Goal: Information Seeking & Learning: Find specific fact

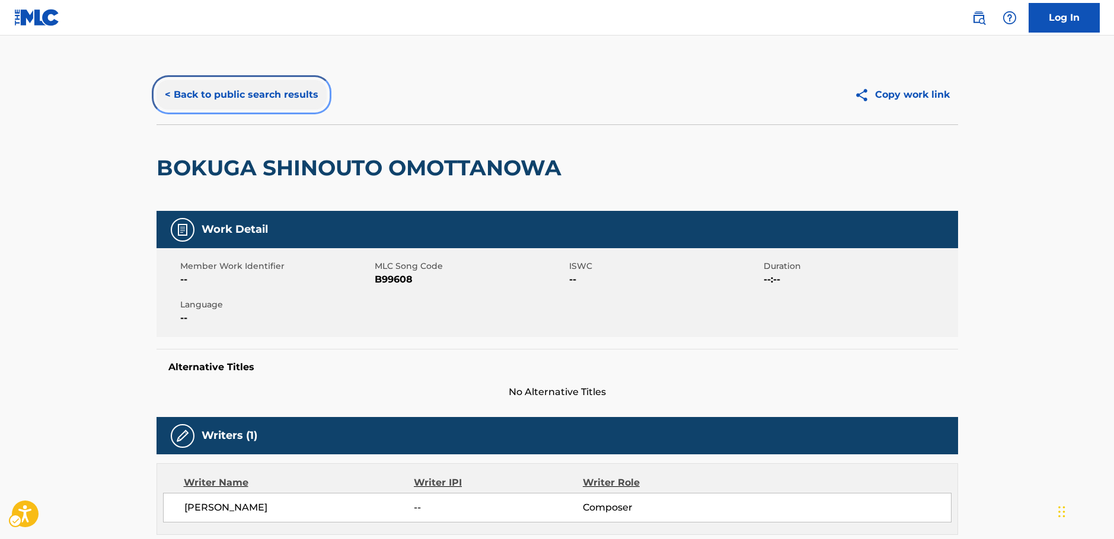
click at [231, 97] on button "< Back to public search results" at bounding box center [241, 95] width 170 height 30
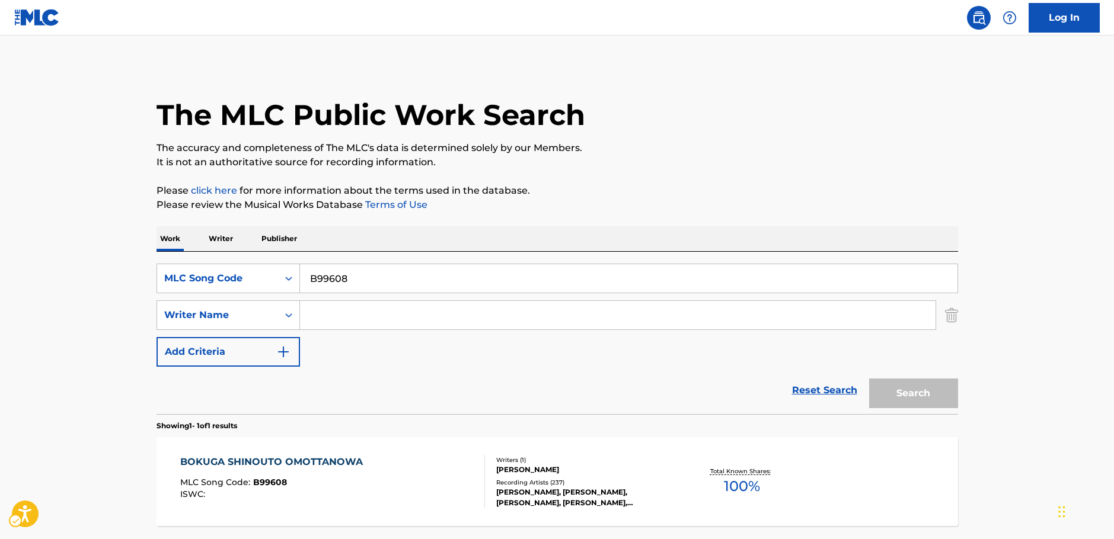
scroll to position [38, 0]
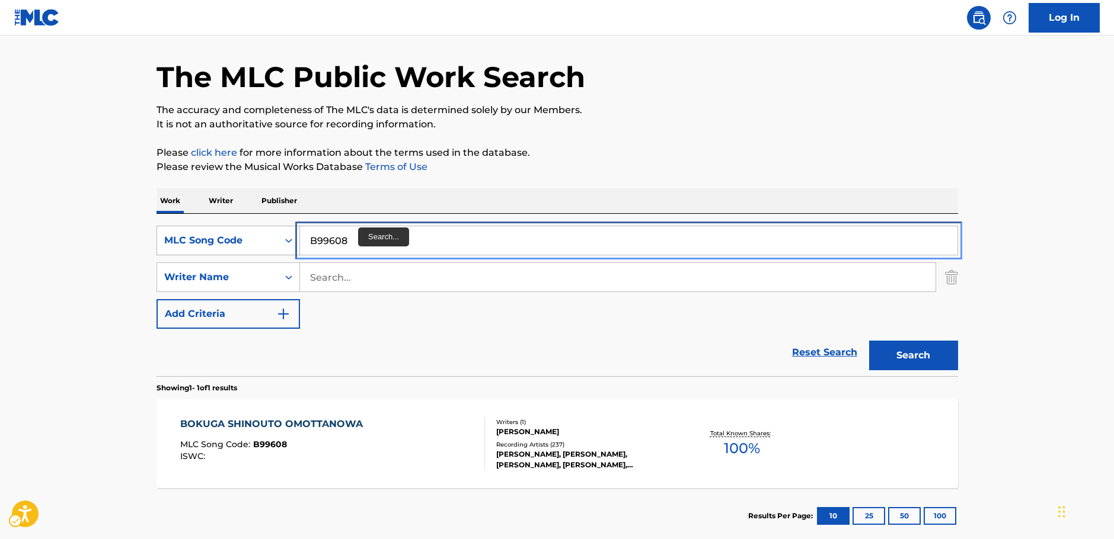
drag, startPoint x: 360, startPoint y: 240, endPoint x: 246, endPoint y: 244, distance: 114.5
paste input "[PERSON_NAME] [PERSON_NAME] Shan"
type input "[PERSON_NAME] [PERSON_NAME] Shan"
click at [270, 243] on div "MLC Song Code" at bounding box center [217, 241] width 107 height 14
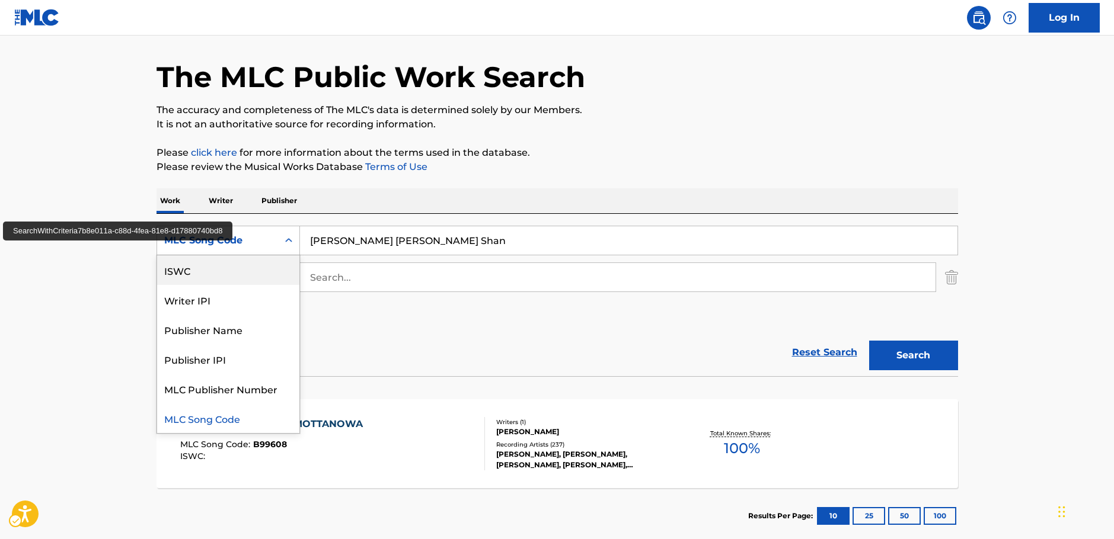
scroll to position [0, 0]
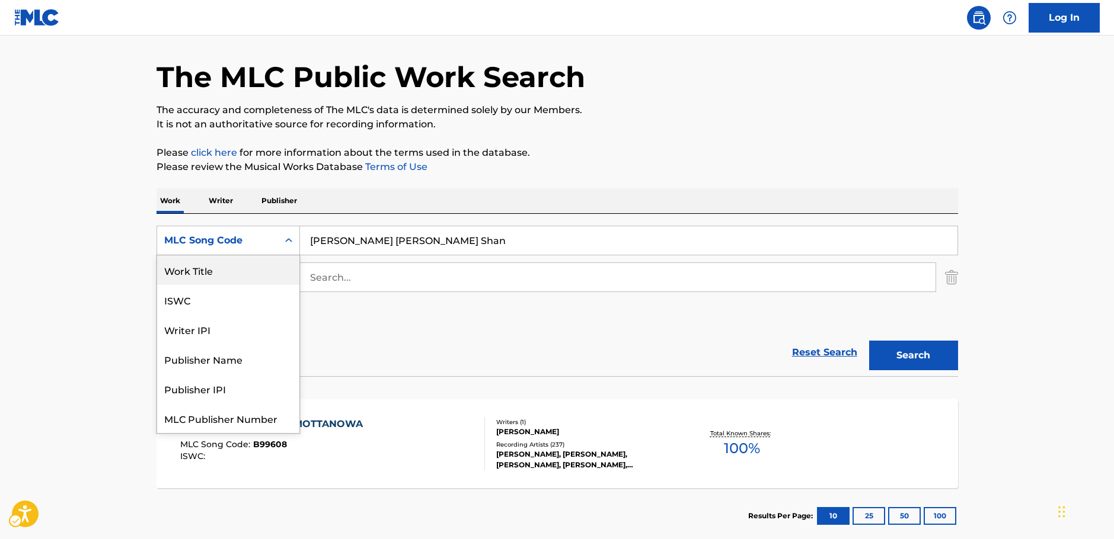
click at [211, 276] on div "Work Title" at bounding box center [228, 270] width 142 height 30
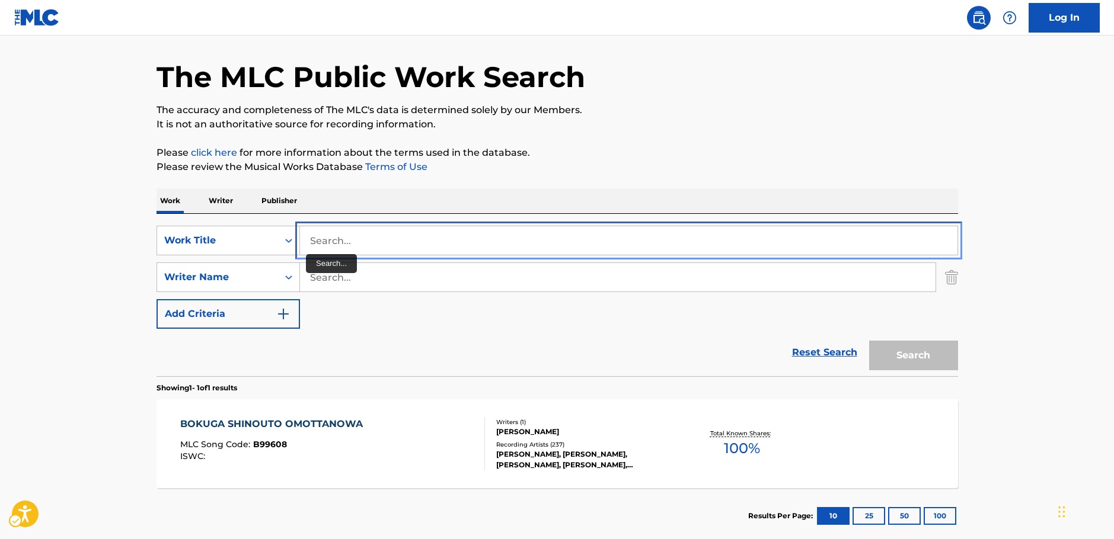
drag, startPoint x: 323, startPoint y: 249, endPoint x: 335, endPoint y: 249, distance: 12.4
paste input "[PERSON_NAME] [PERSON_NAME] Shan"
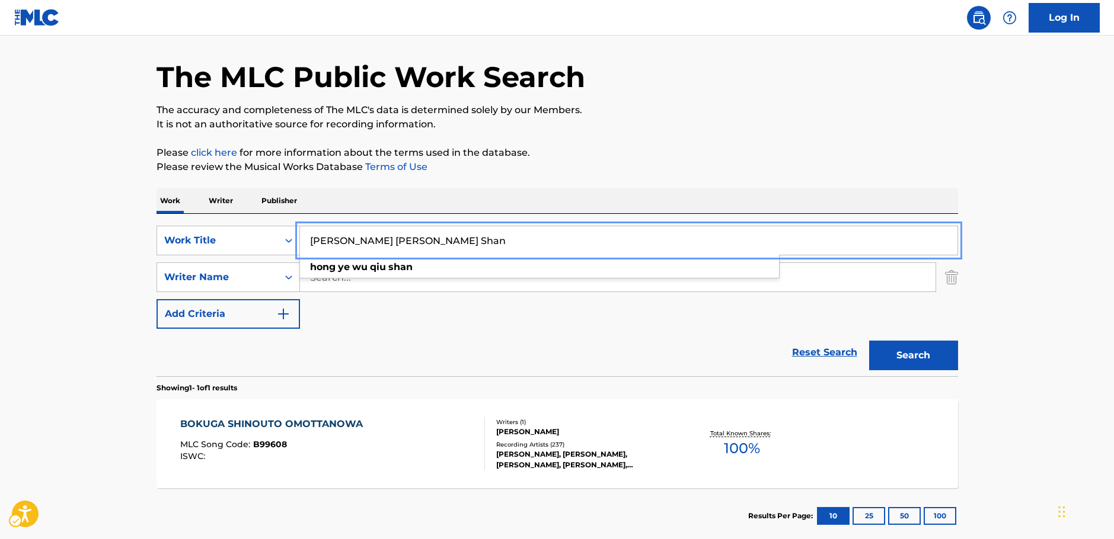
type input "[PERSON_NAME] [PERSON_NAME] Shan"
click at [906, 358] on button "Search" at bounding box center [913, 356] width 89 height 30
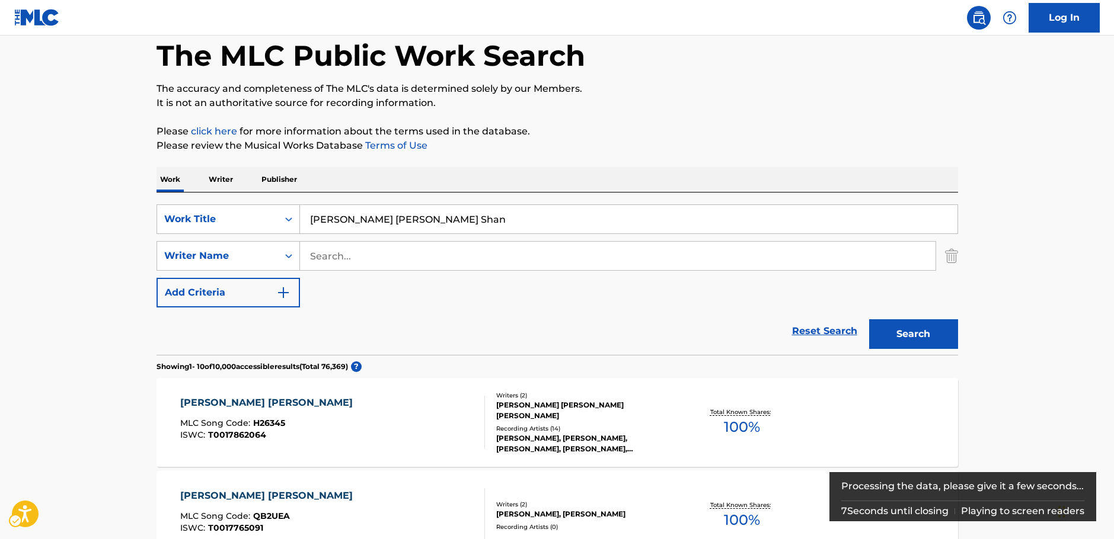
scroll to position [252, 0]
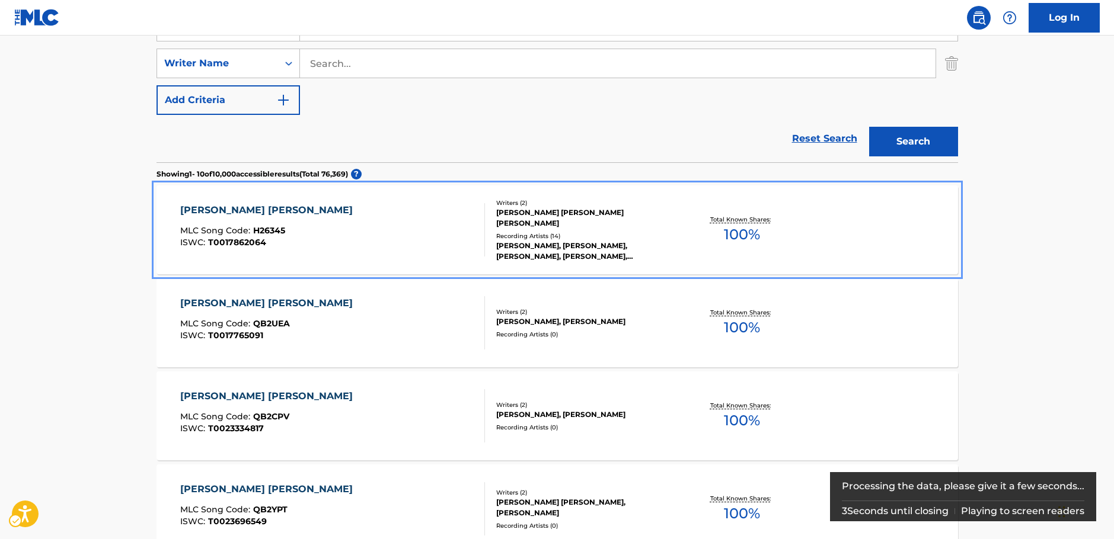
click at [384, 231] on div "[PERSON_NAME] [PERSON_NAME] SHAN MLC Song Code : H26345 ISWC : T0017862064" at bounding box center [332, 229] width 305 height 53
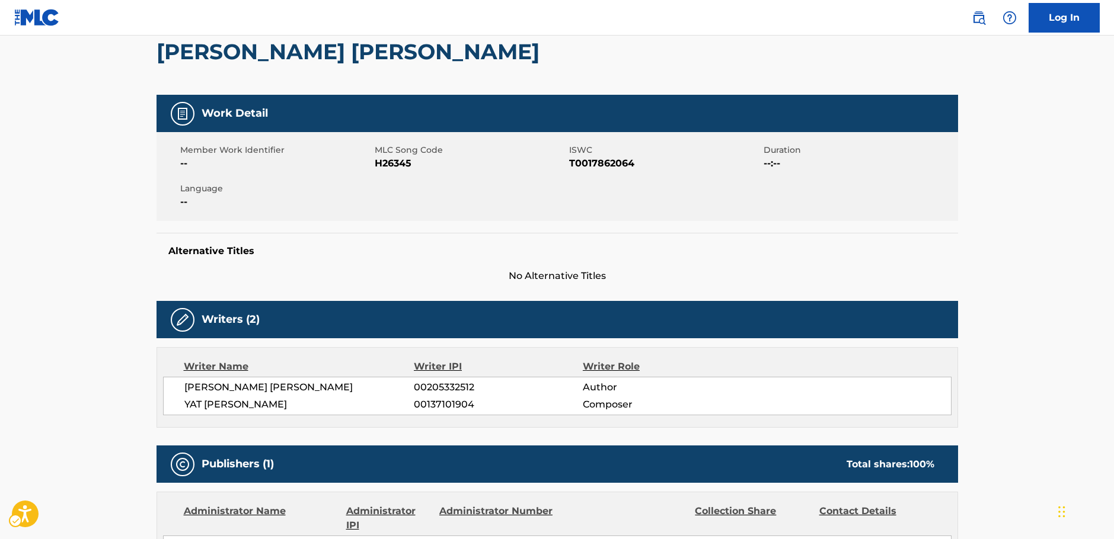
scroll to position [59, 0]
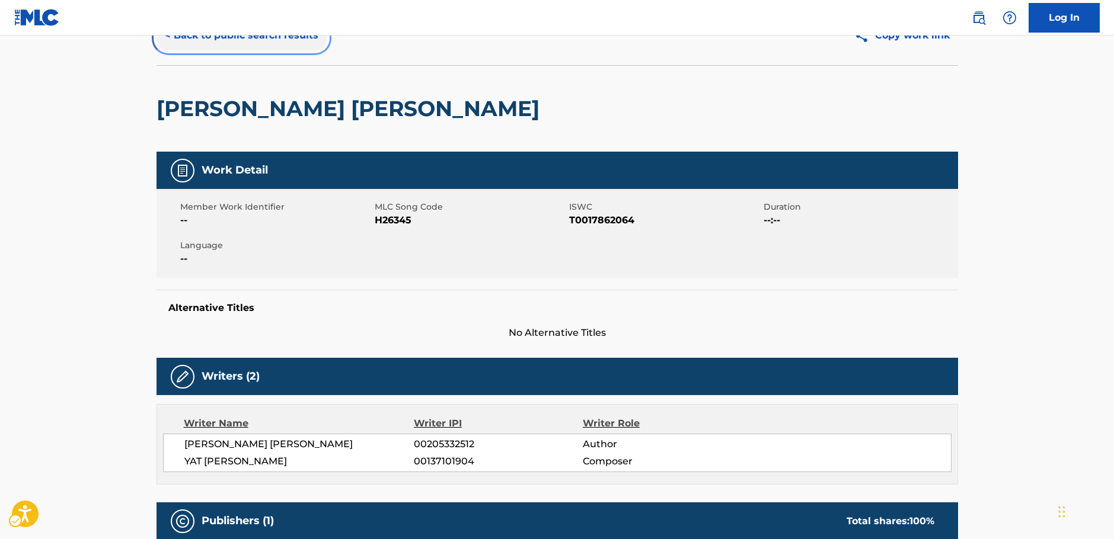
click at [232, 37] on button "< Back to public search results" at bounding box center [241, 36] width 170 height 30
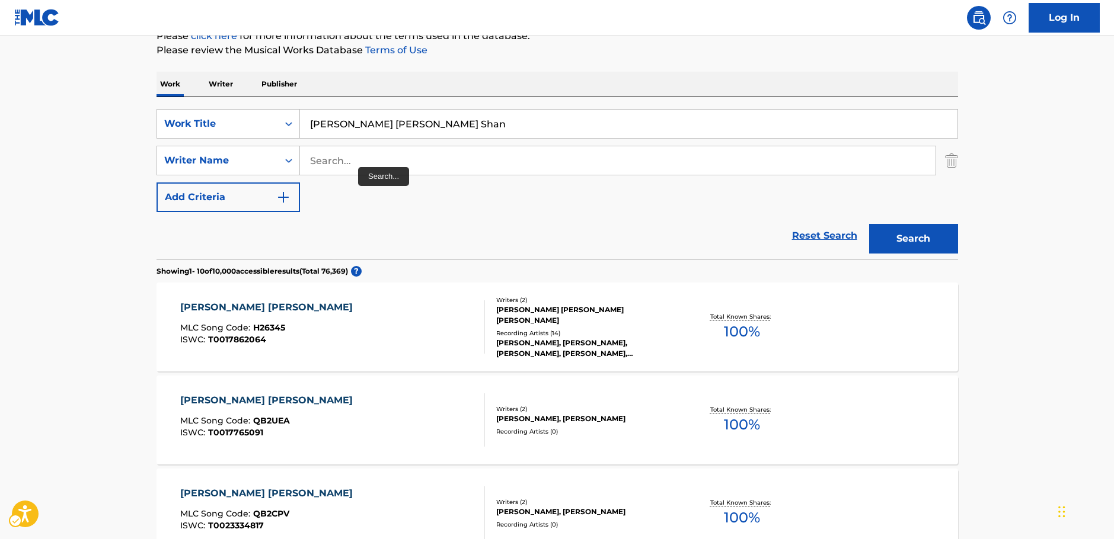
scroll to position [74, 0]
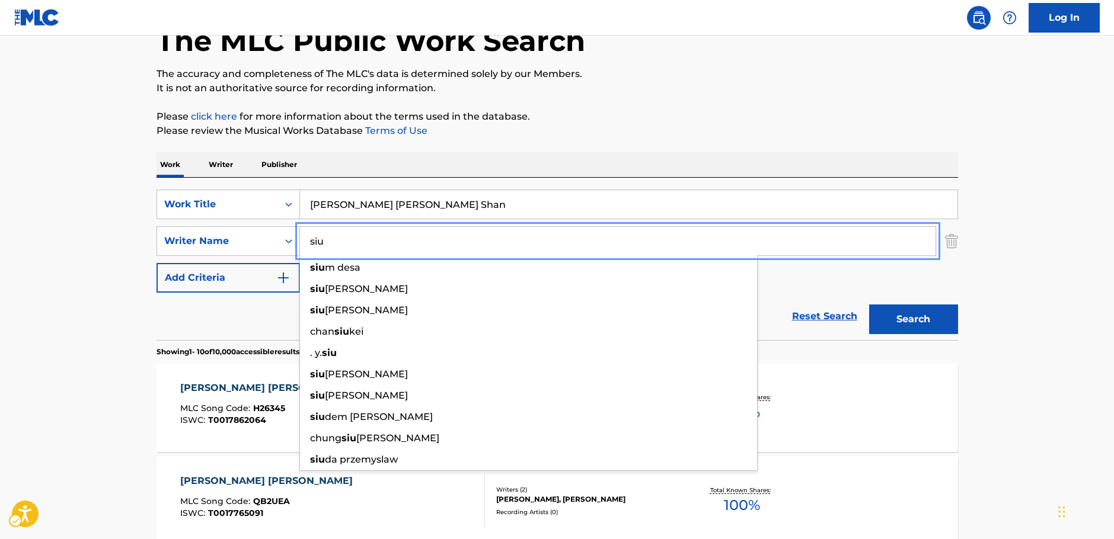
type input "siu"
click at [901, 316] on button "Search" at bounding box center [913, 320] width 89 height 30
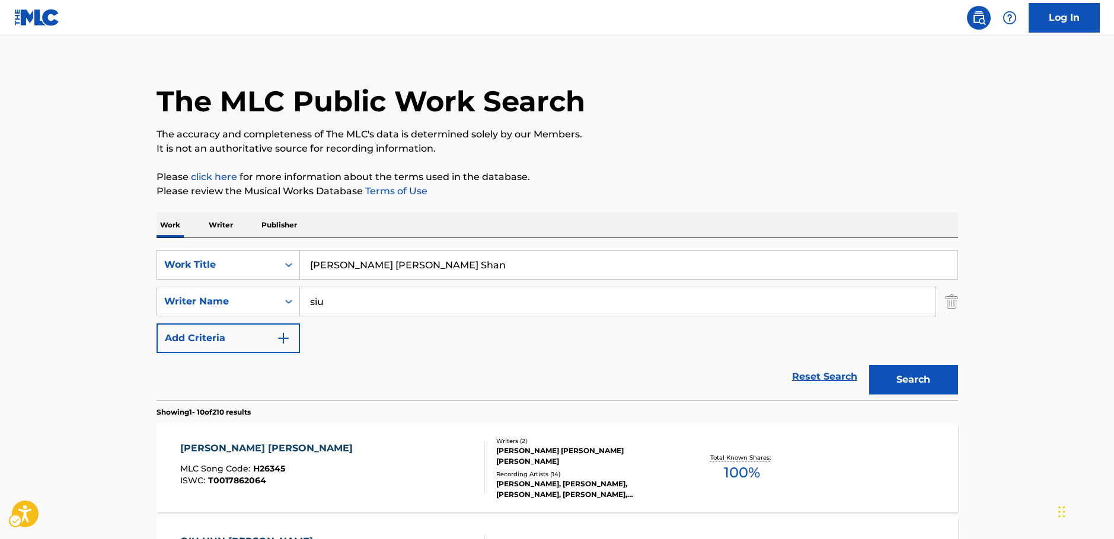
scroll to position [0, 0]
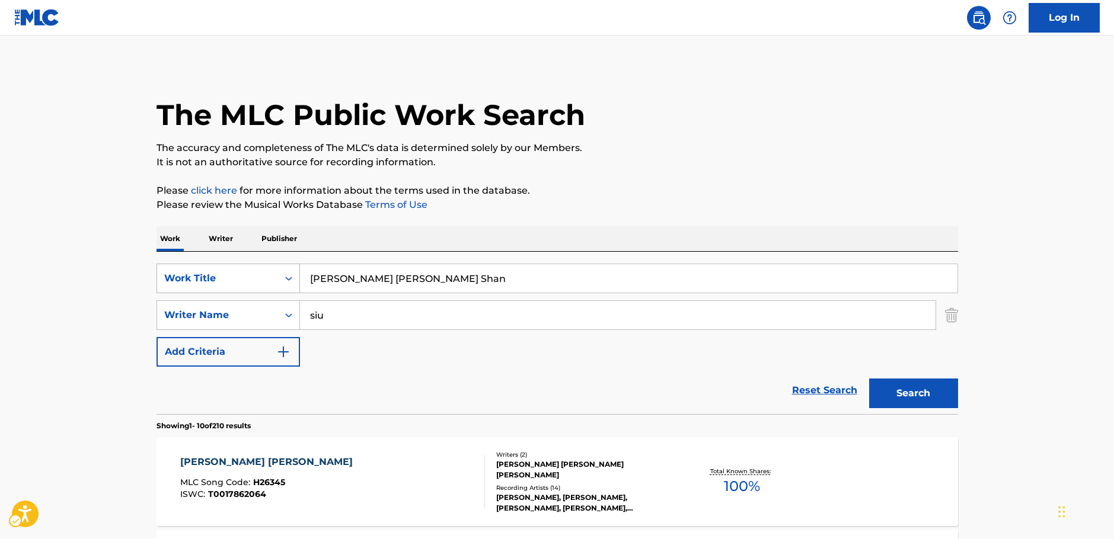
drag, startPoint x: 273, startPoint y: 284, endPoint x: 268, endPoint y: 264, distance: 20.6
click at [273, 284] on div "Work Title" at bounding box center [217, 278] width 121 height 23
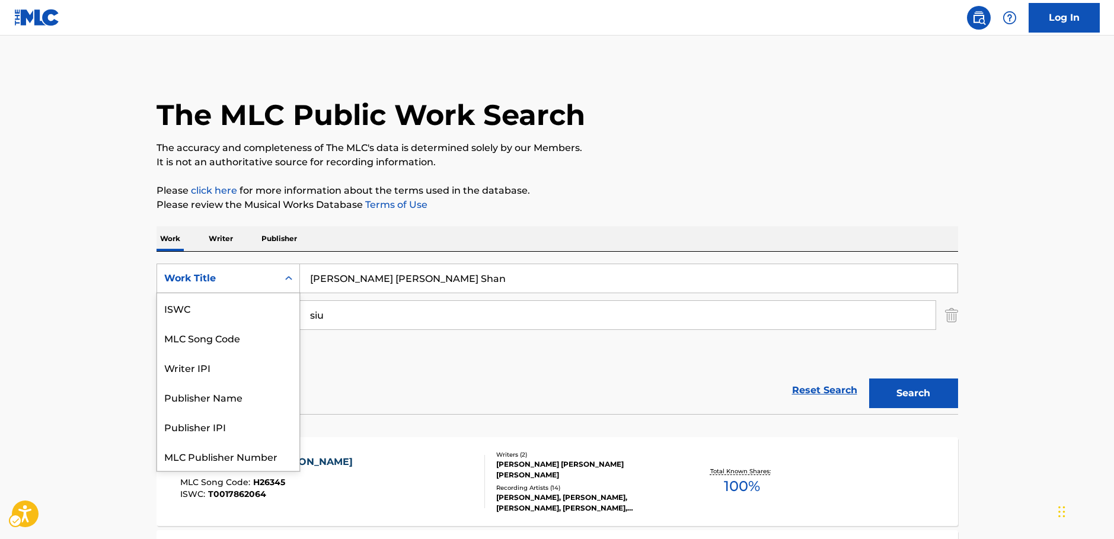
scroll to position [30, 0]
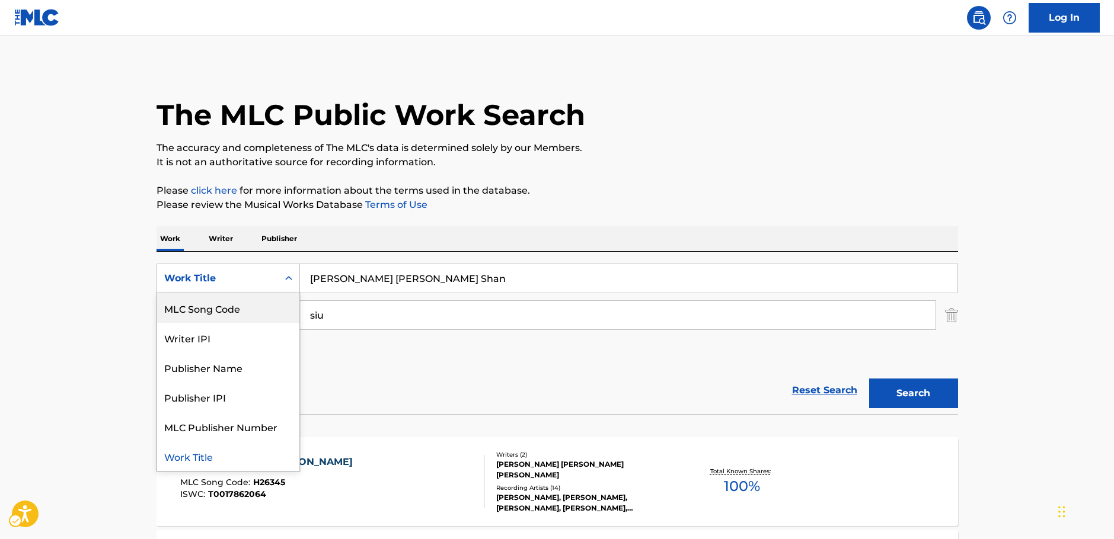
click at [226, 313] on div "MLC Song Code" at bounding box center [228, 308] width 142 height 30
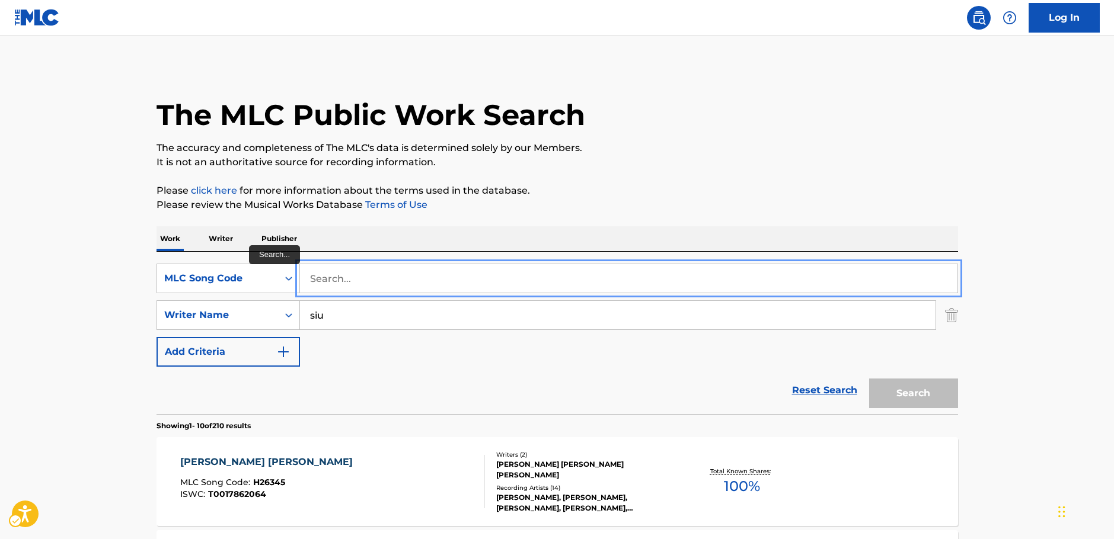
paste input "AVBYRT"
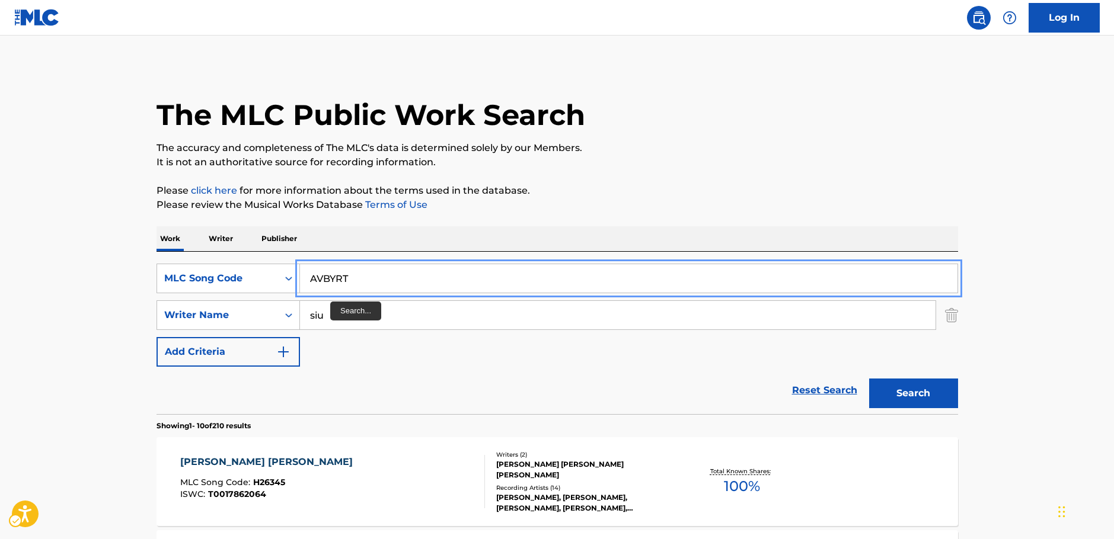
type input "AVBYRT"
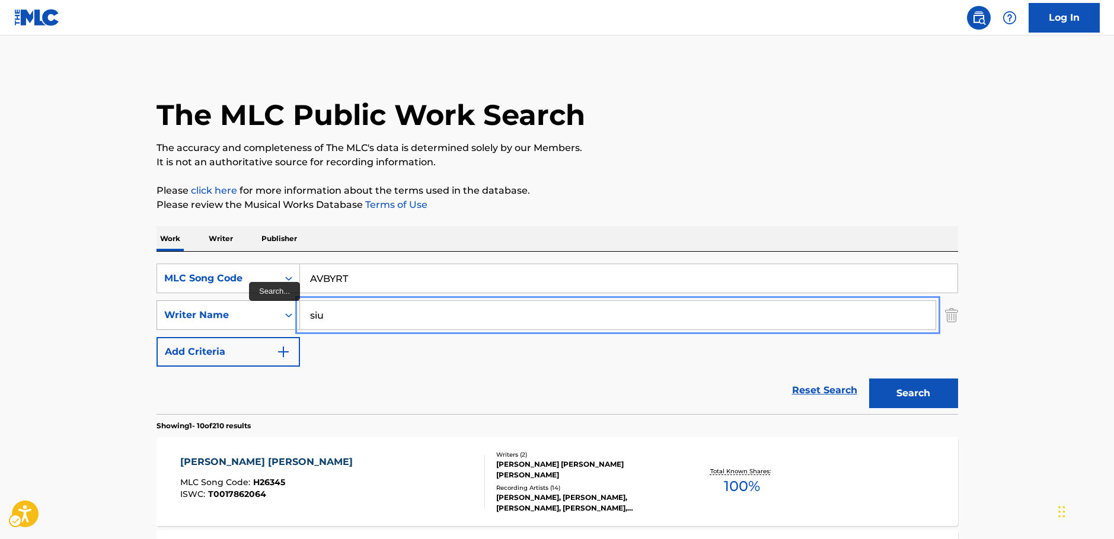
drag, startPoint x: 301, startPoint y: 311, endPoint x: 267, endPoint y: 311, distance: 33.8
click at [268, 311] on div "SearchWithCriteriaaa66c010-8b51-4371-a54d-2b44ab22b64b Writer Name [PERSON_NAME]" at bounding box center [556, 315] width 801 height 30
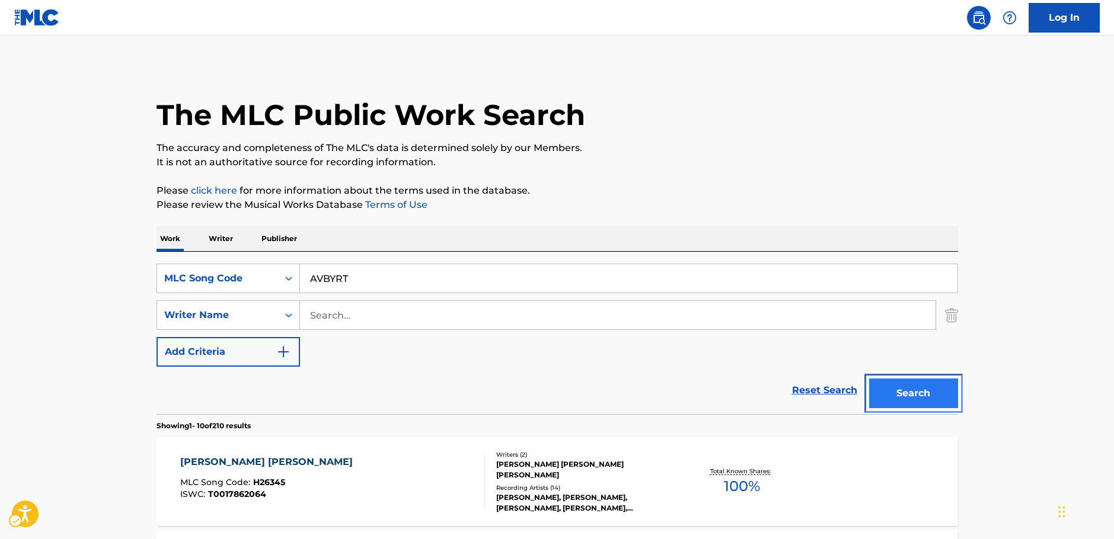
click at [900, 390] on button "Search" at bounding box center [913, 394] width 89 height 30
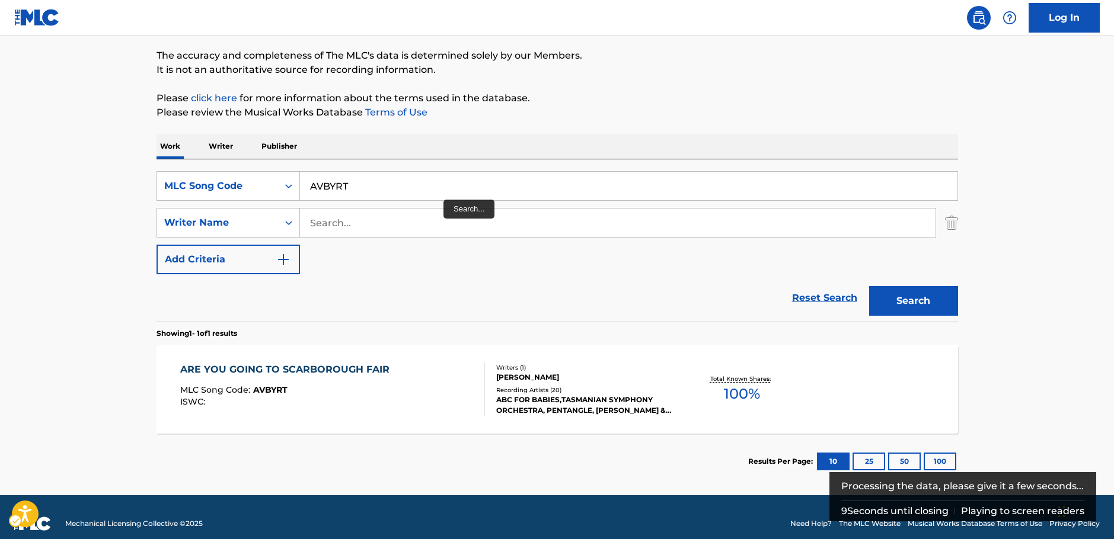
scroll to position [105, 0]
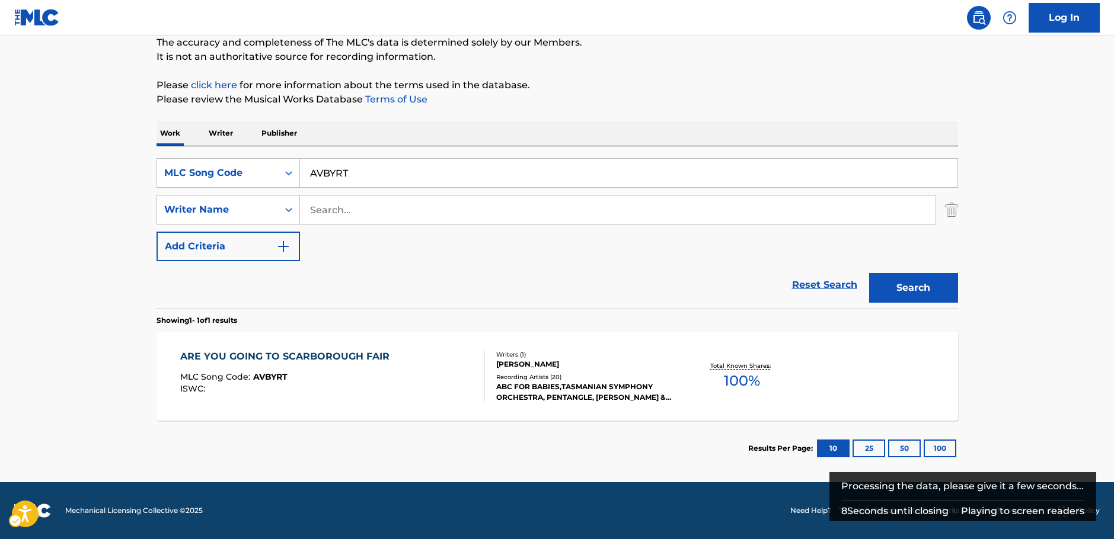
click at [427, 385] on div "ARE YOU GOING TO SCARBOROUGH FAIR MLC Song Code : AVBYRT ISWC :" at bounding box center [332, 376] width 305 height 53
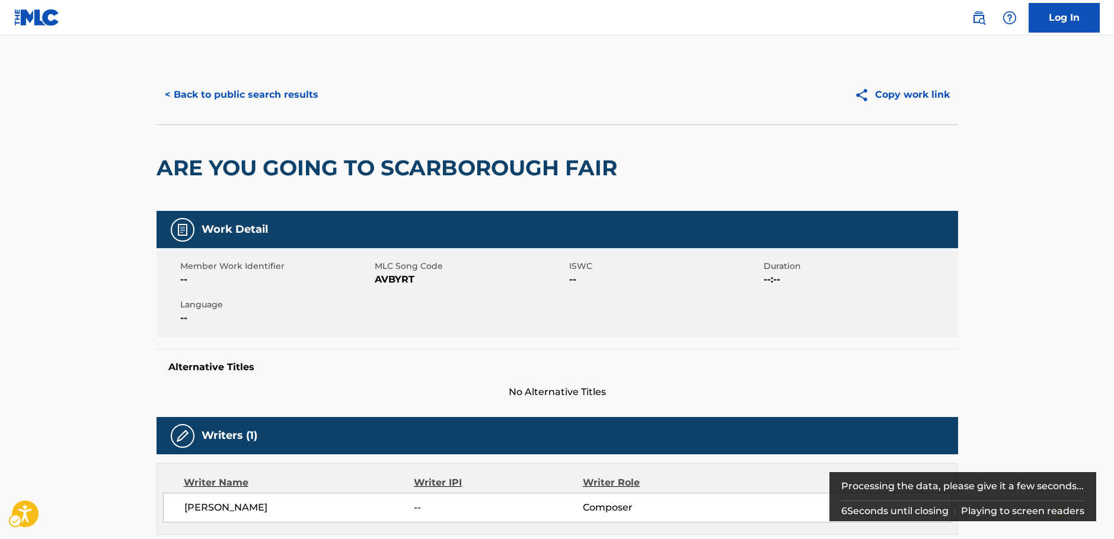
click at [382, 282] on span "MLC Song Code - AVBYRT" at bounding box center [470, 280] width 191 height 14
drag, startPoint x: 382, startPoint y: 282, endPoint x: 805, endPoint y: 2, distance: 507.4
click at [381, 281] on span "MLC Song Code - AVBYRT" at bounding box center [470, 280] width 191 height 14
copy span "AVBYRT"
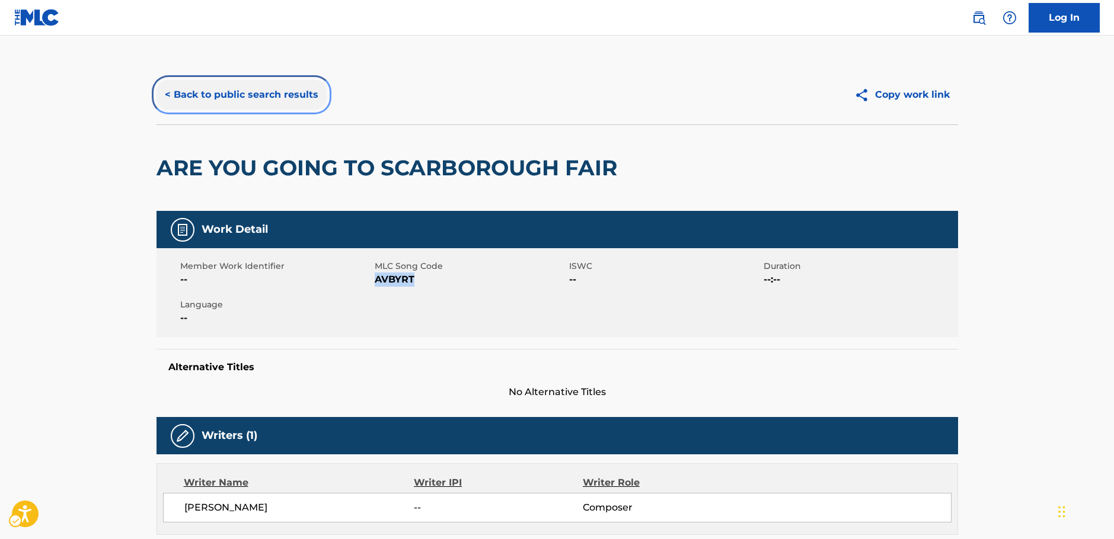
click at [280, 105] on button "< Back to public search results" at bounding box center [241, 95] width 170 height 30
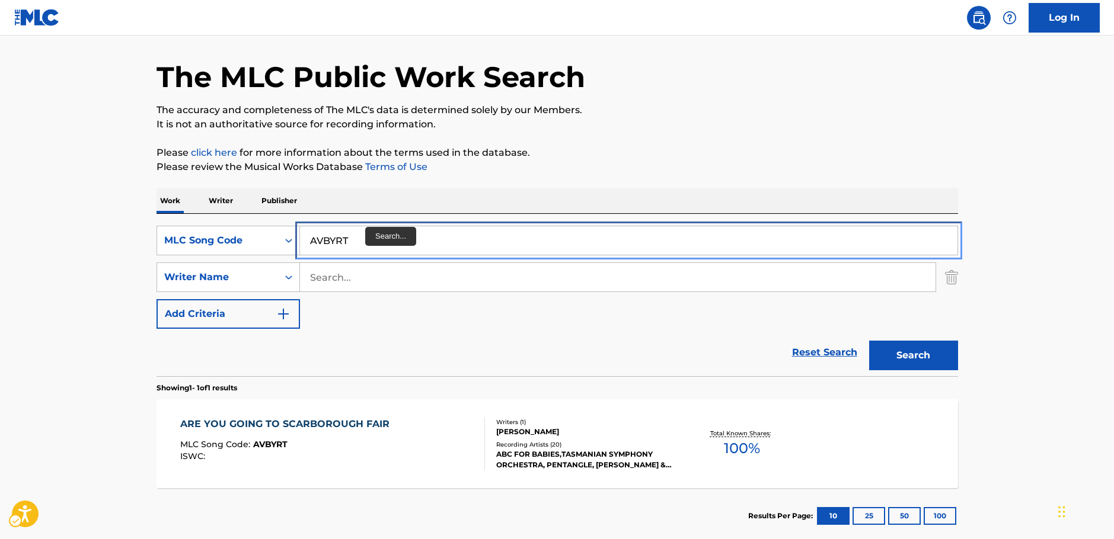
paste input "V46711"
type input "V46711"
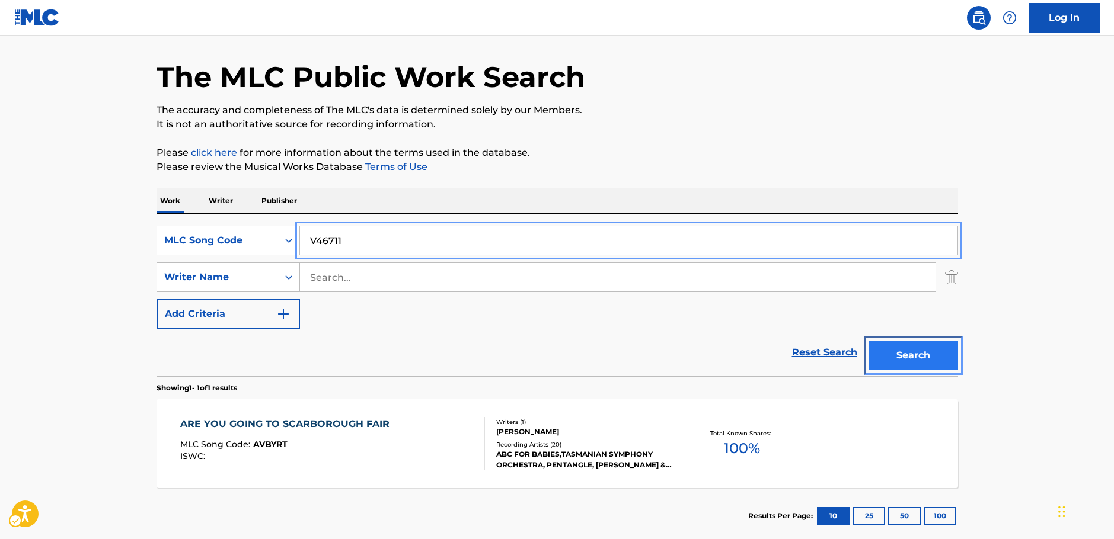
click at [930, 358] on button "Search" at bounding box center [913, 356] width 89 height 30
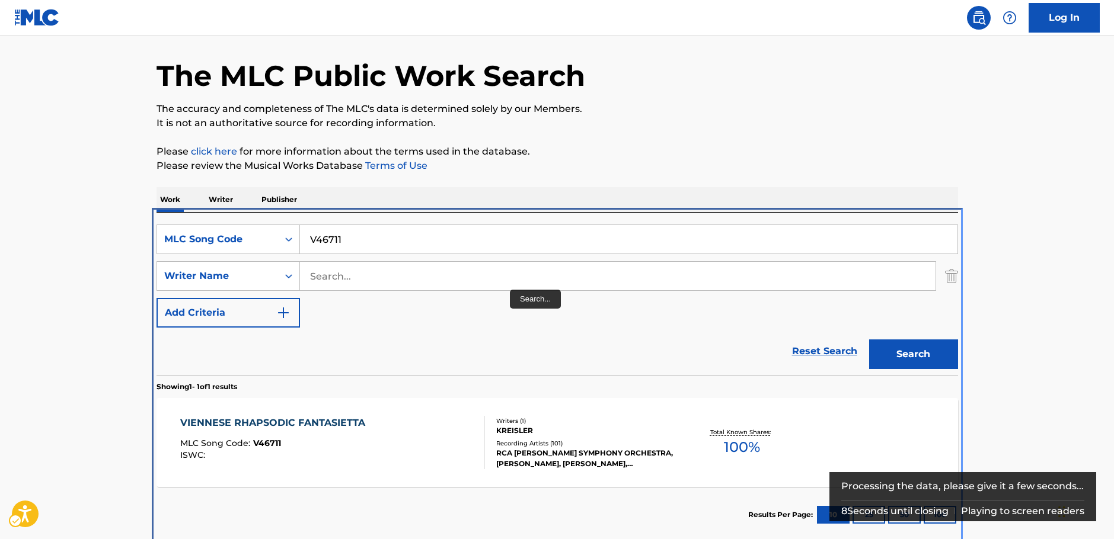
scroll to position [59, 0]
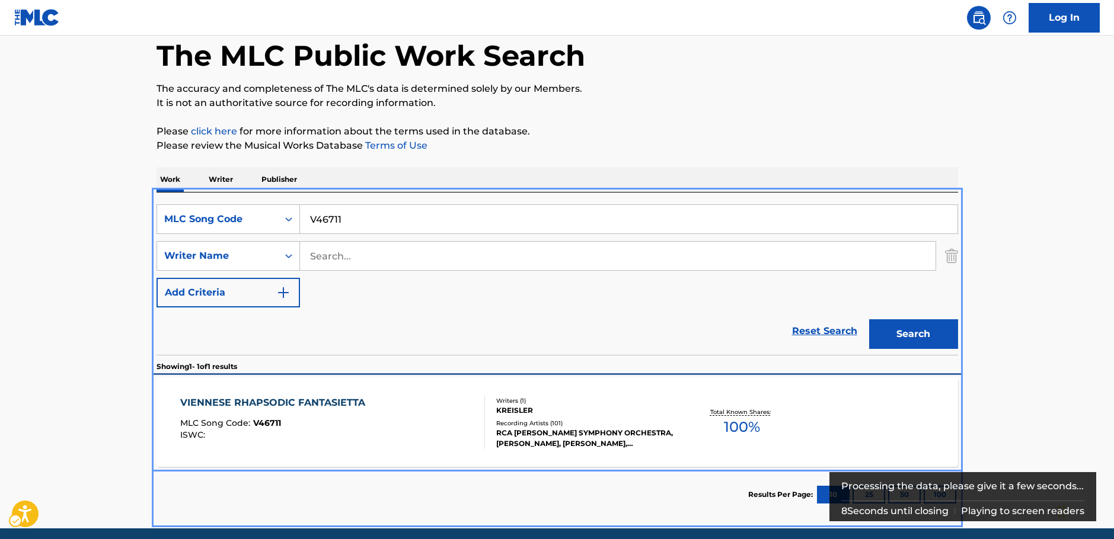
click at [406, 417] on div "VIENNESE RHAPSODIC FANTASIETTA MLC Song Code : V46711 ISWC :" at bounding box center [332, 422] width 305 height 53
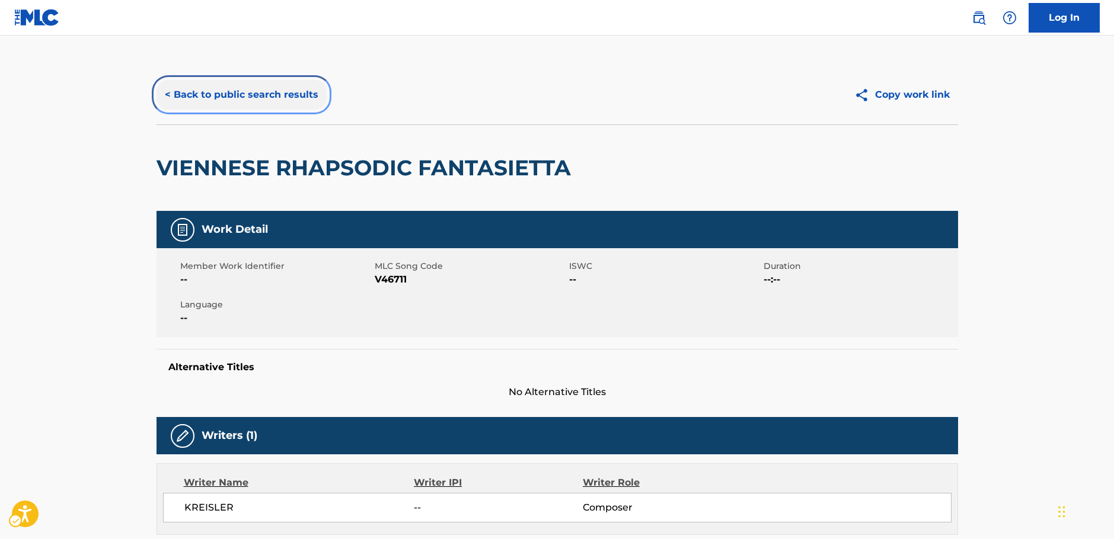
click at [220, 94] on button "< Back to public search results" at bounding box center [241, 95] width 170 height 30
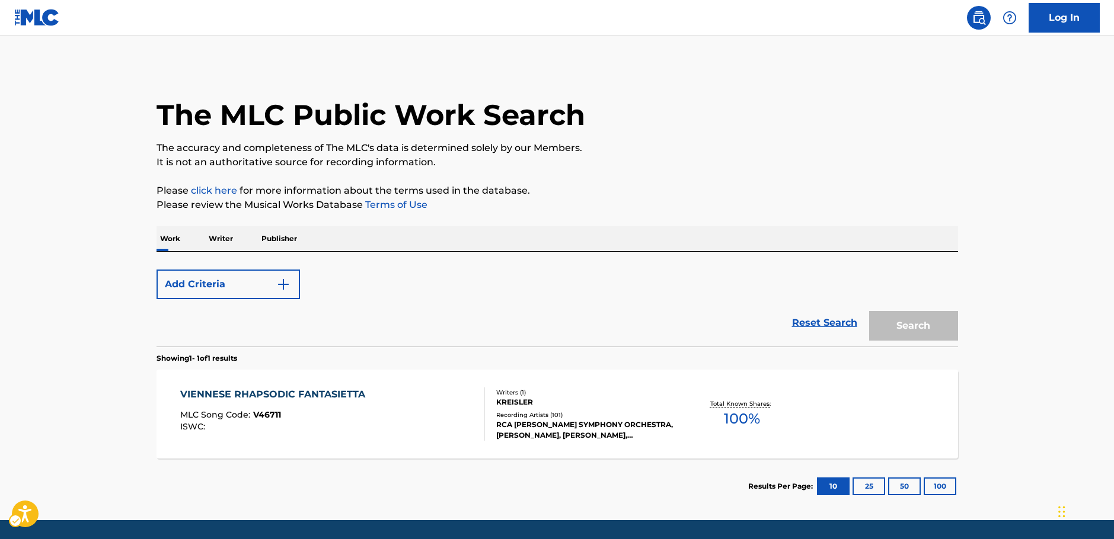
scroll to position [38, 0]
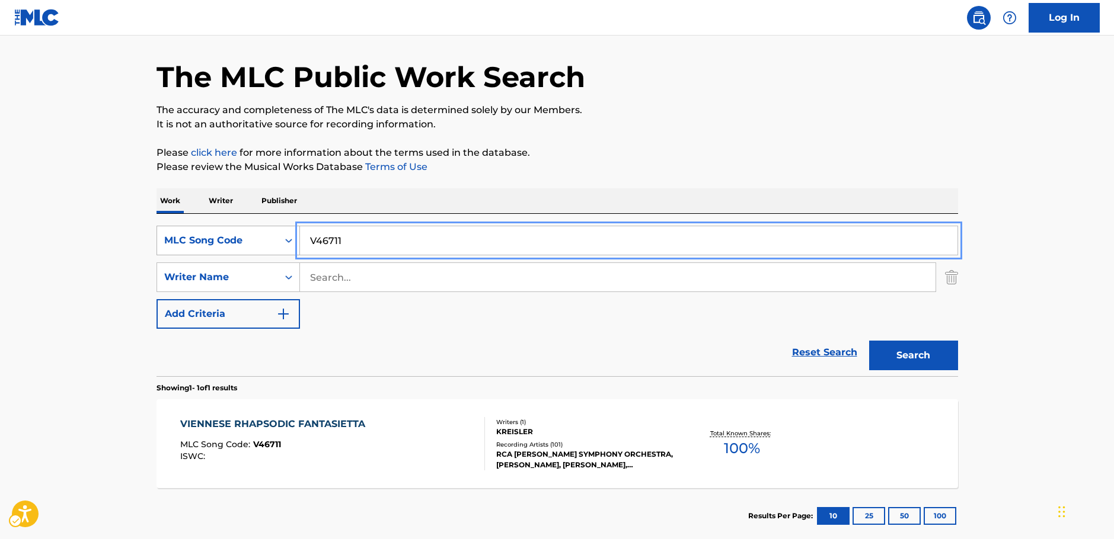
drag, startPoint x: 333, startPoint y: 239, endPoint x: 220, endPoint y: 241, distance: 113.2
paste input "P7174"
click at [933, 360] on button "Search" at bounding box center [913, 356] width 89 height 30
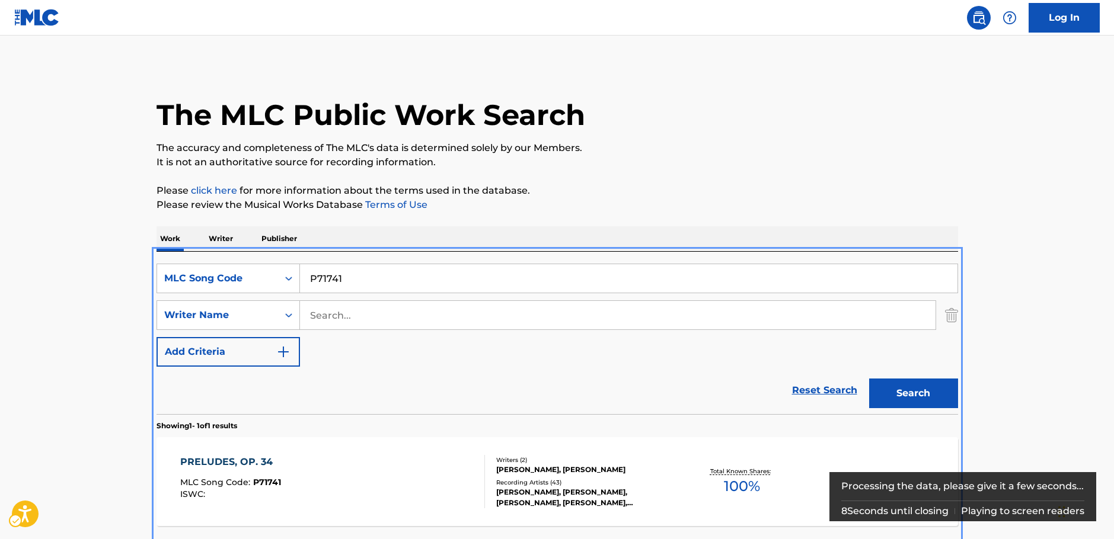
scroll to position [43, 0]
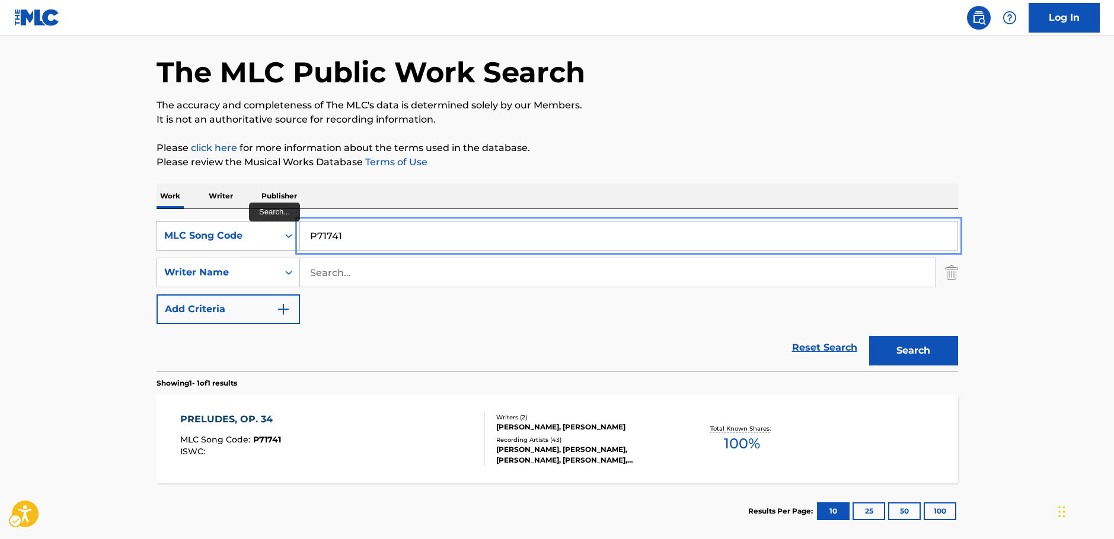
drag, startPoint x: 328, startPoint y: 232, endPoint x: 250, endPoint y: 232, distance: 77.6
click at [242, 228] on div "SearchWithCriteriae5b882a7-9114-428a-ba12-b17a29e00a5a MLC Song Code P71741" at bounding box center [556, 236] width 801 height 30
paste input "V1072N"
type input "V1072N"
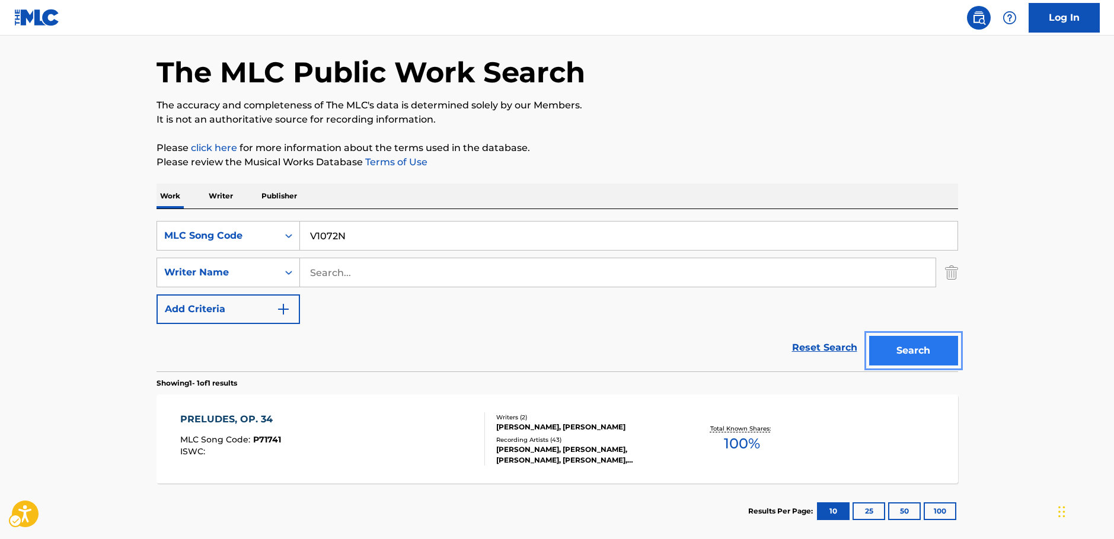
click at [923, 353] on button "Search" at bounding box center [913, 351] width 89 height 30
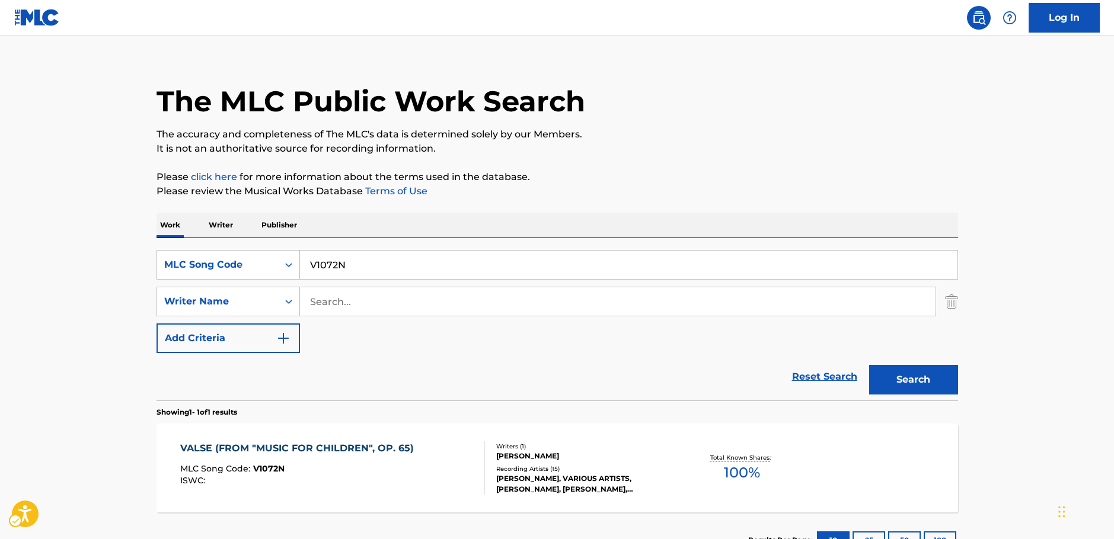
scroll to position [0, 0]
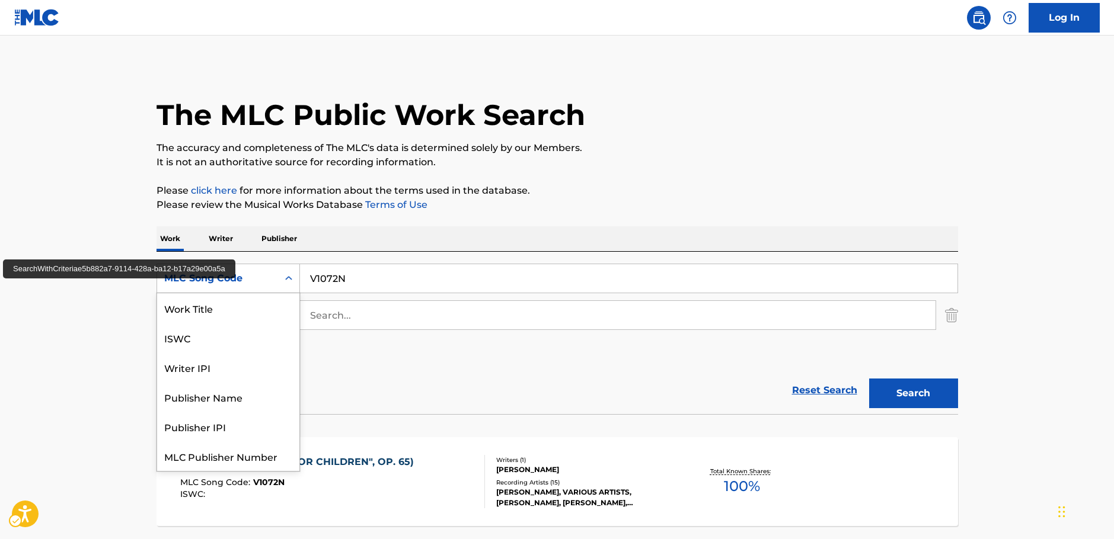
click at [290, 283] on icon "Search Form" at bounding box center [289, 279] width 12 height 12
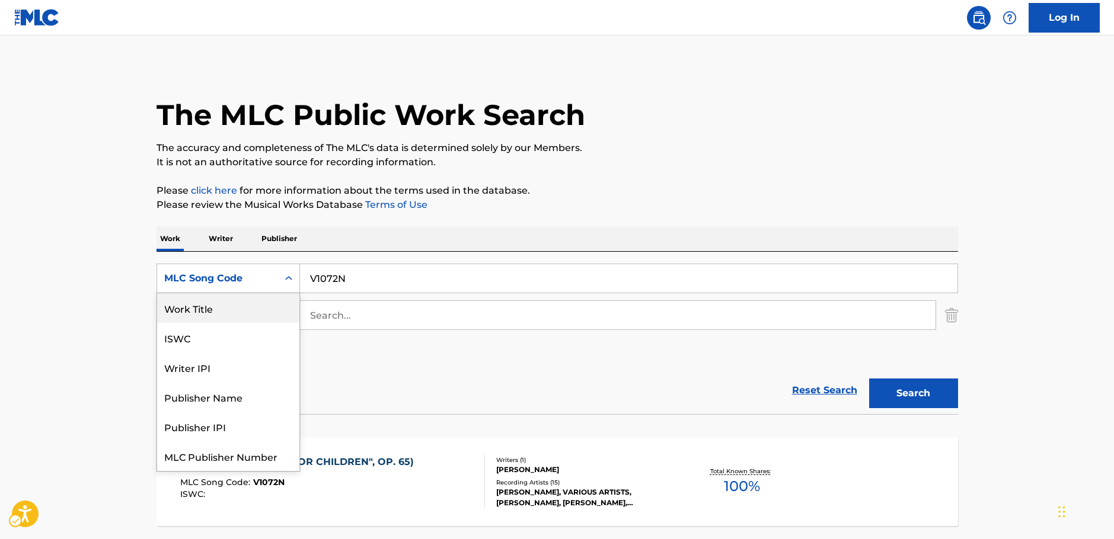
click at [194, 311] on div "Work Title" at bounding box center [228, 308] width 142 height 30
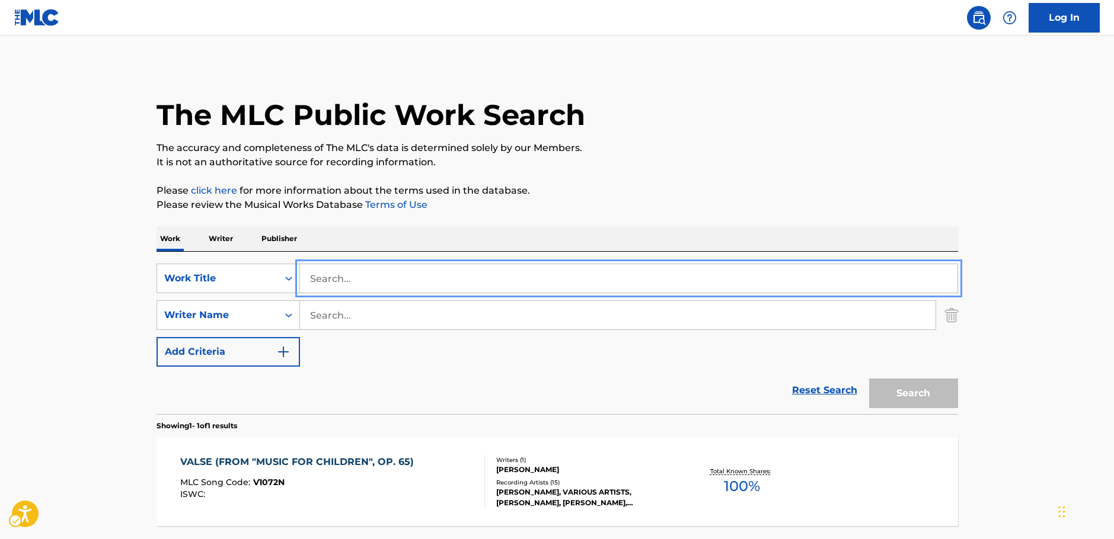
paste input "Menuet"
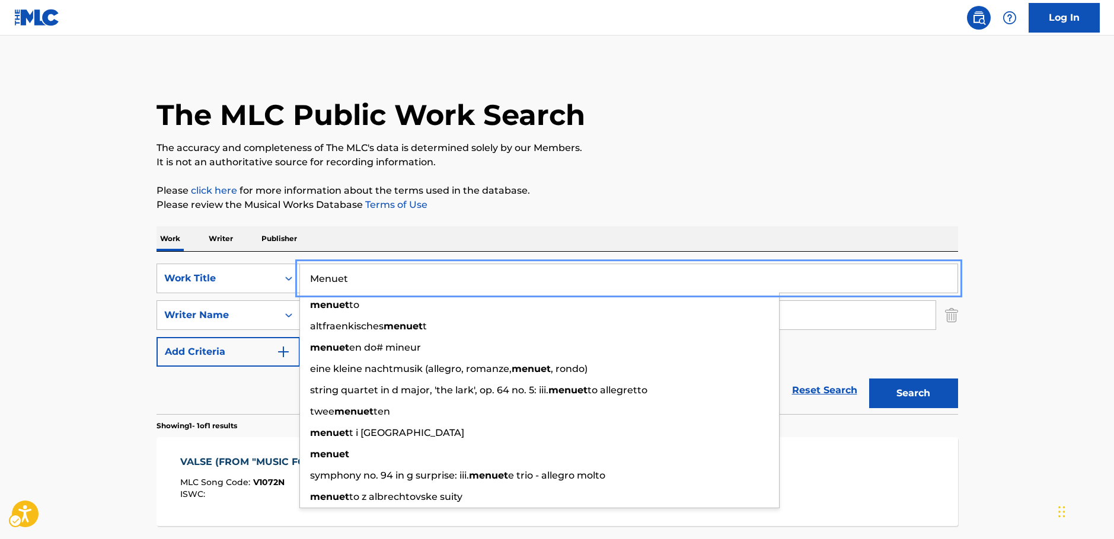
type input "Menuet"
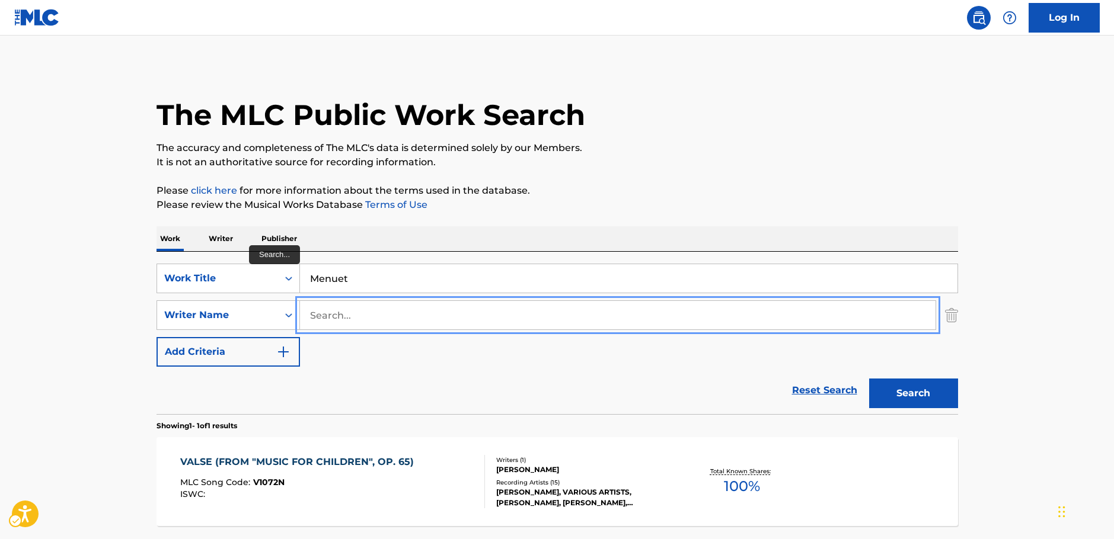
paste input "[PERSON_NAME]"
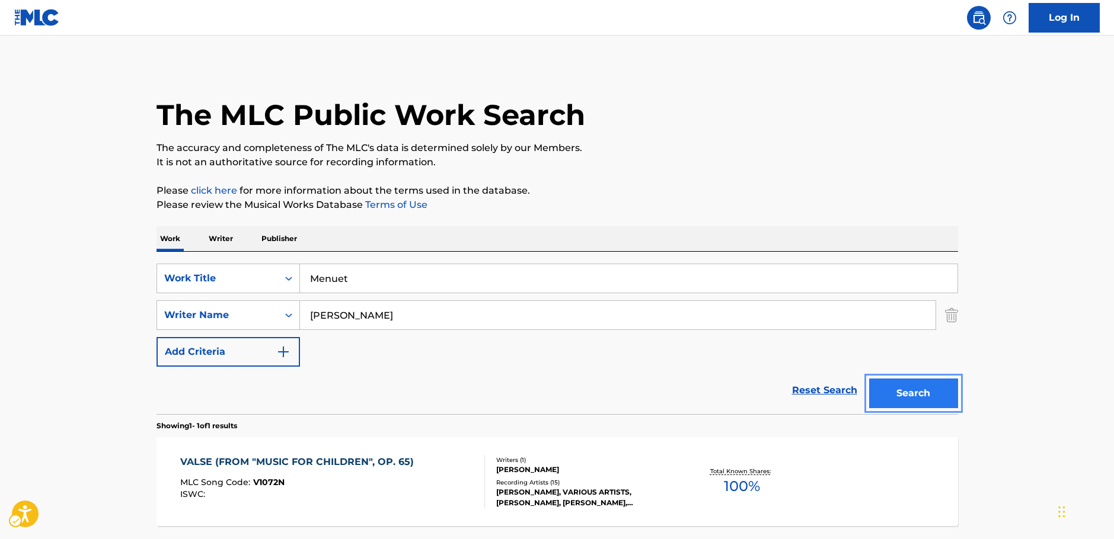
click at [951, 397] on button "Search" at bounding box center [913, 394] width 89 height 30
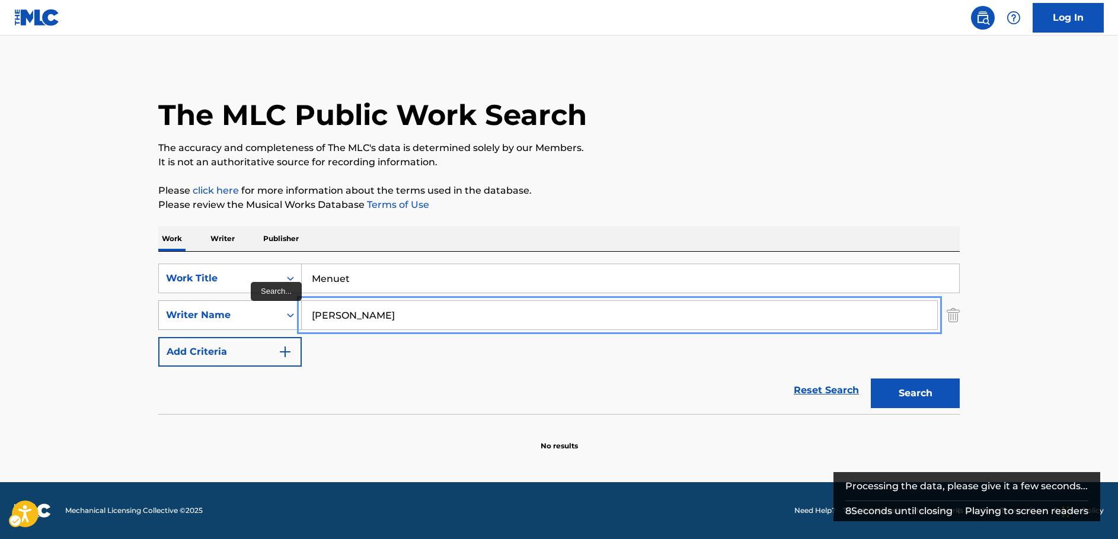
drag, startPoint x: 332, startPoint y: 316, endPoint x: 268, endPoint y: 321, distance: 64.2
click at [268, 321] on div "SearchWithCriteriaaa66c010-8b51-4371-a54d-2b44ab22b64b Writer Name [PERSON_NAME]" at bounding box center [558, 315] width 801 height 30
type input "Heifetz"
click at [158, 337] on button "Add Criteria" at bounding box center [229, 352] width 143 height 30
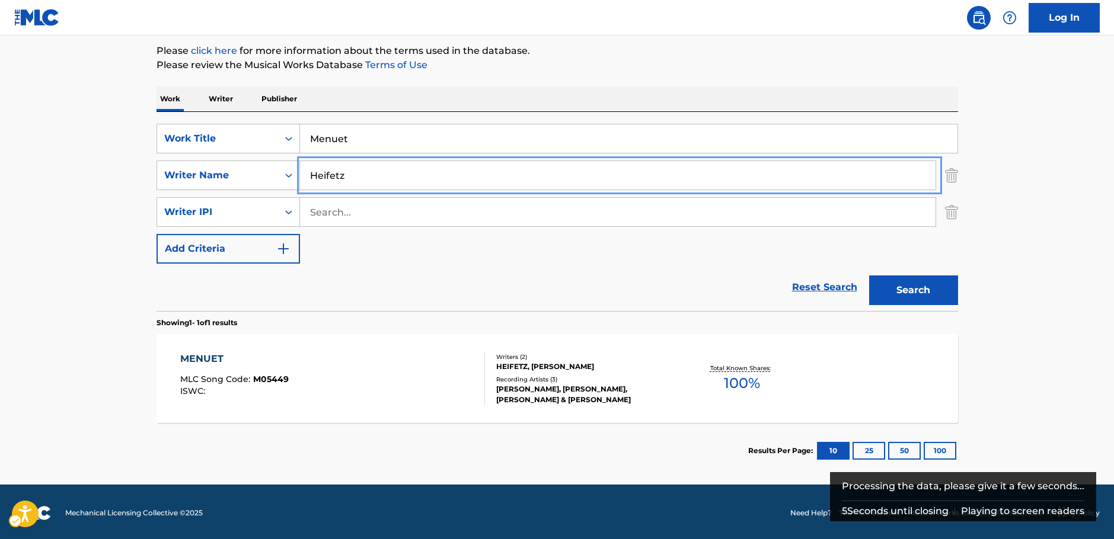
scroll to position [142, 0]
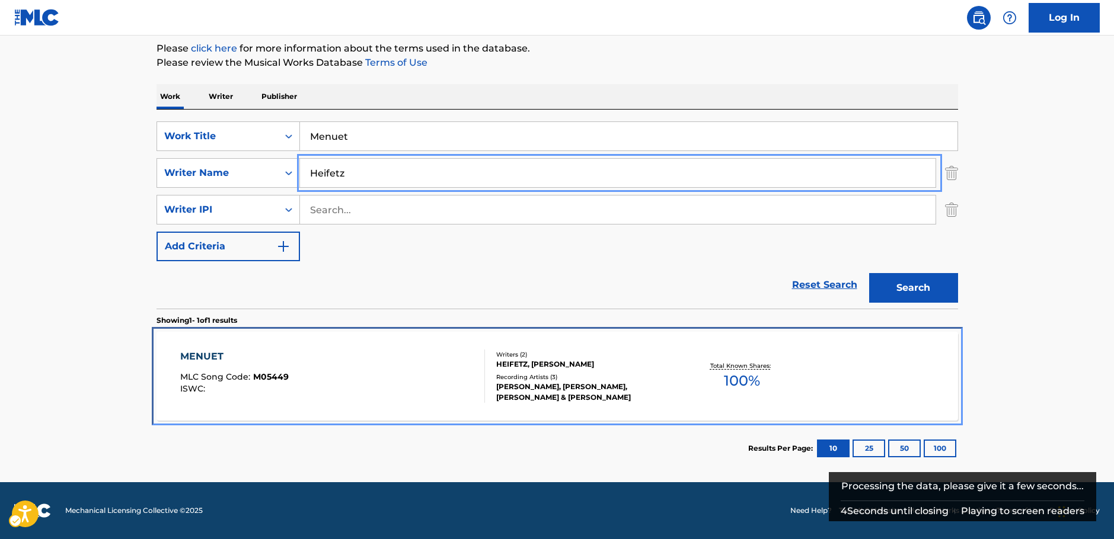
click at [386, 371] on div "MENUET MLC Song Code : M05449 ISWC :" at bounding box center [332, 376] width 305 height 53
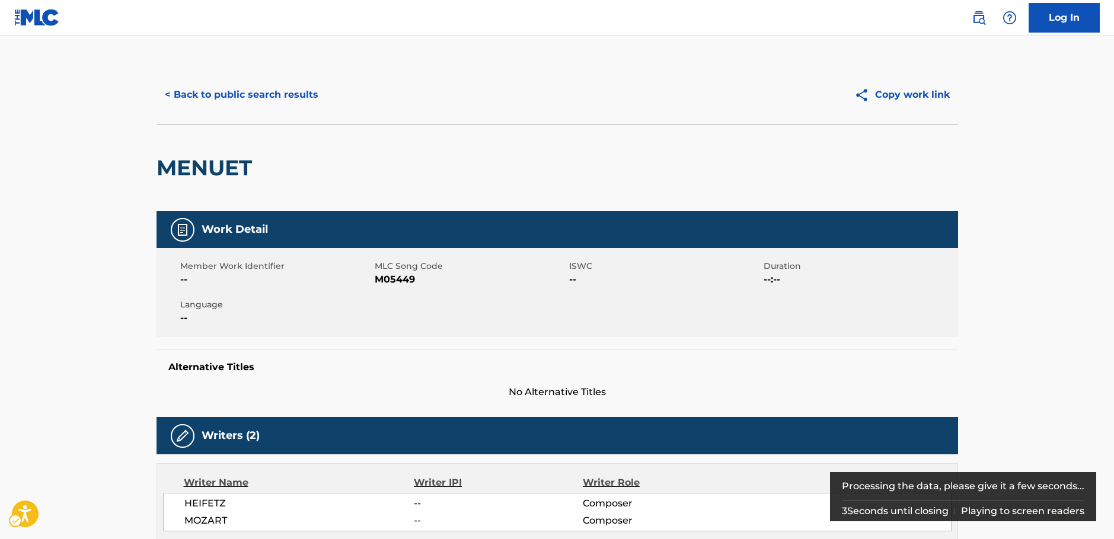
click at [401, 280] on span "MLC Song Code - M05449" at bounding box center [470, 280] width 191 height 14
copy span "M05449"
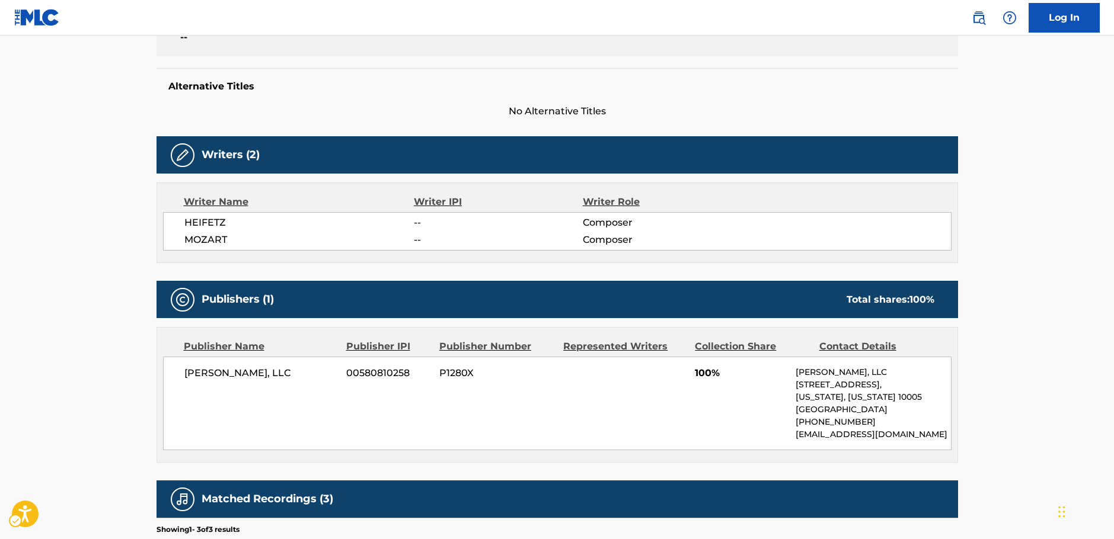
scroll to position [296, 0]
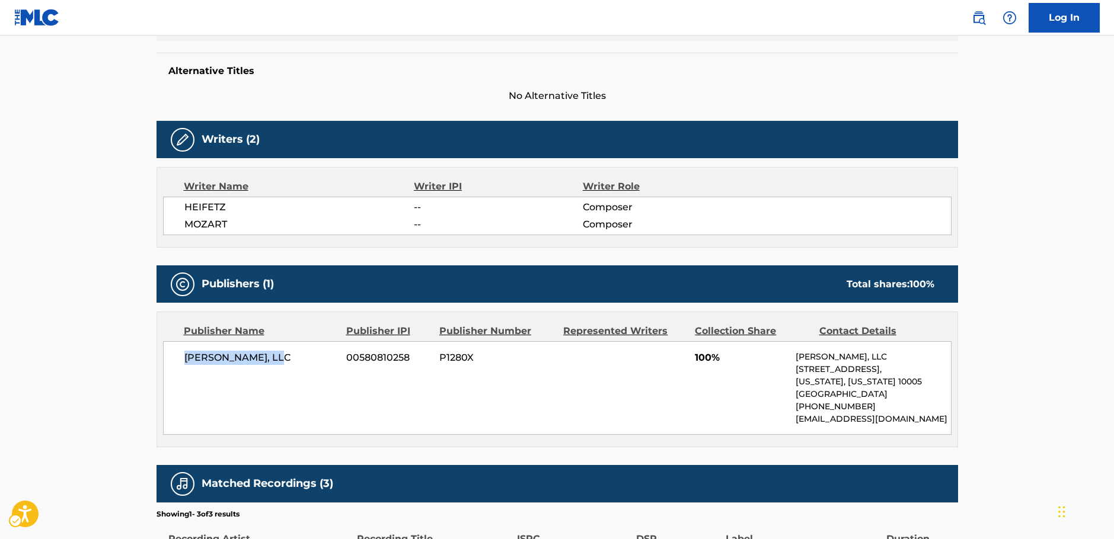
drag, startPoint x: 290, startPoint y: 360, endPoint x: 172, endPoint y: 360, distance: 117.4
click at [172, 360] on div "[PERSON_NAME], LLC 00580810258 P1280X 100% [PERSON_NAME], LLC [STREET_ADDRESS][…" at bounding box center [557, 388] width 788 height 94
copy span "[PERSON_NAME], LLC"
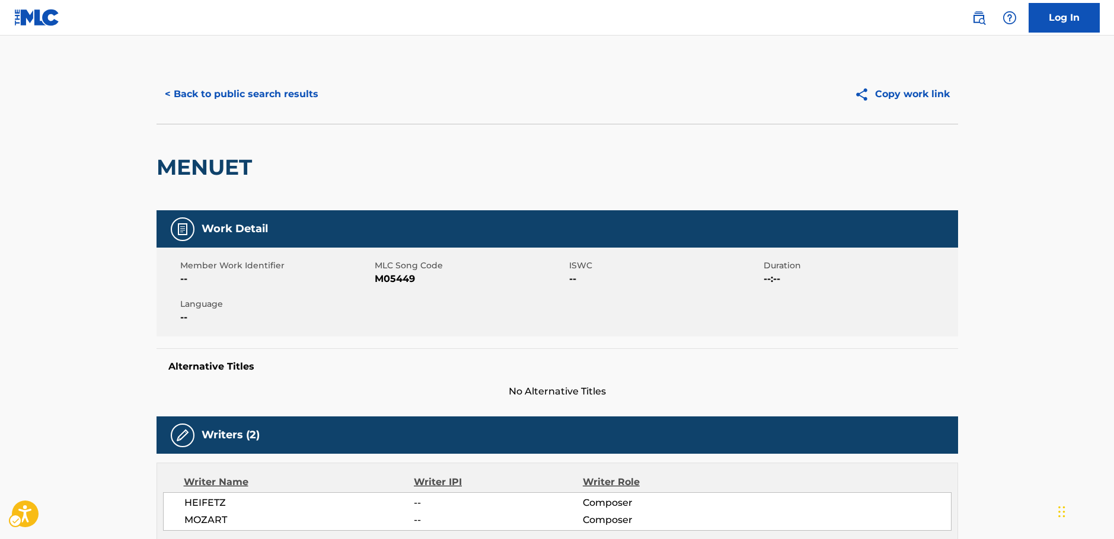
scroll to position [0, 0]
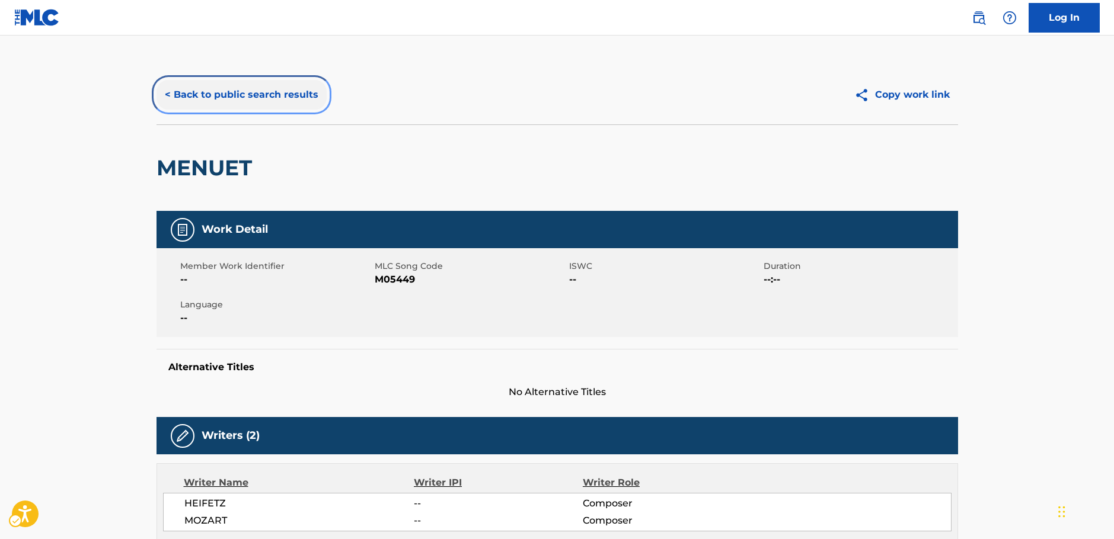
click at [242, 86] on button "< Back to public search results" at bounding box center [241, 95] width 170 height 30
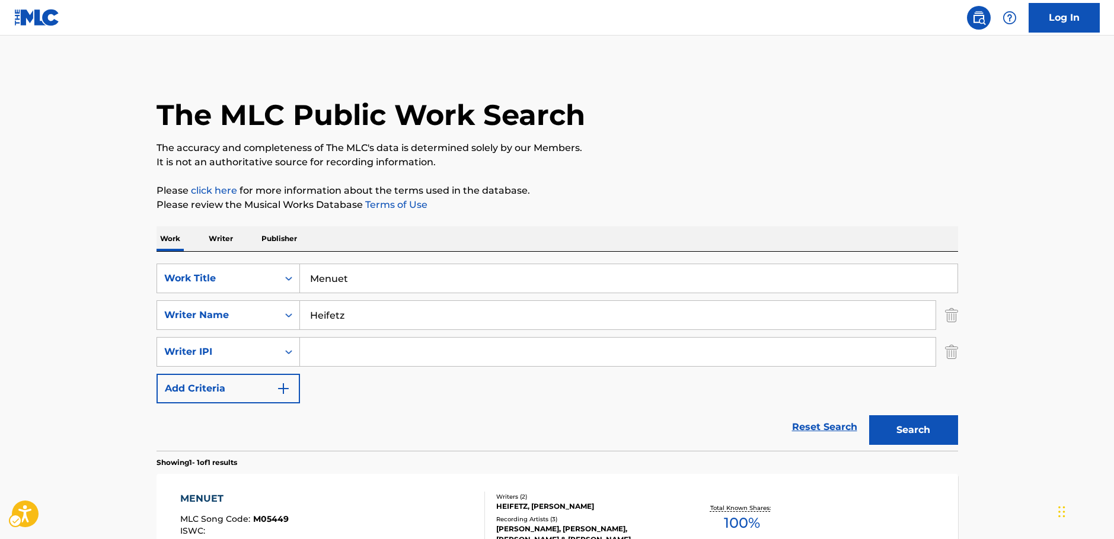
scroll to position [38, 0]
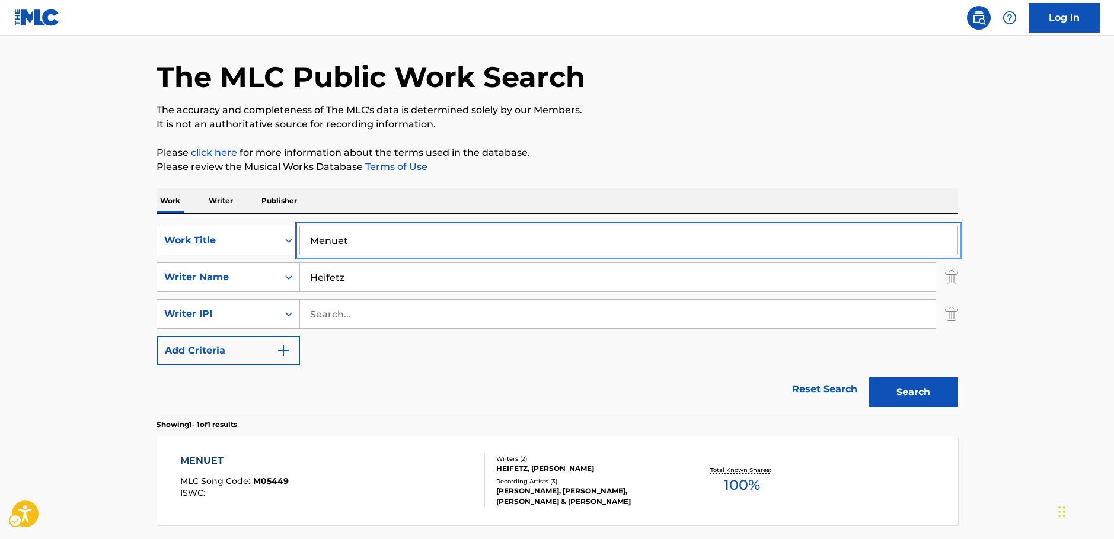
drag, startPoint x: 271, startPoint y: 239, endPoint x: 264, endPoint y: 241, distance: 7.8
paste input "diterranean"
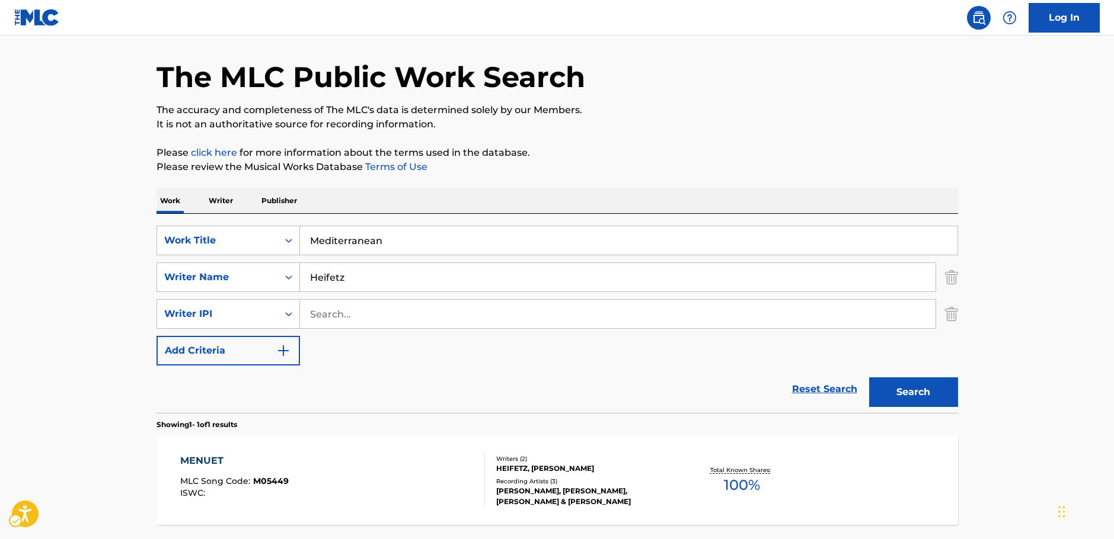
click at [956, 315] on img "Search Form" at bounding box center [951, 314] width 13 height 30
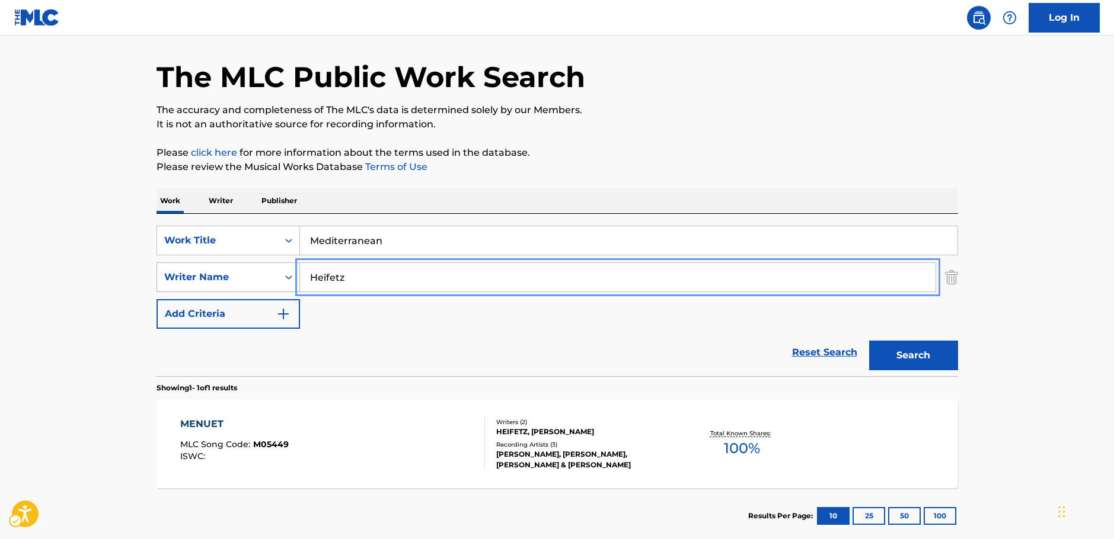
drag, startPoint x: 344, startPoint y: 279, endPoint x: 274, endPoint y: 279, distance: 69.9
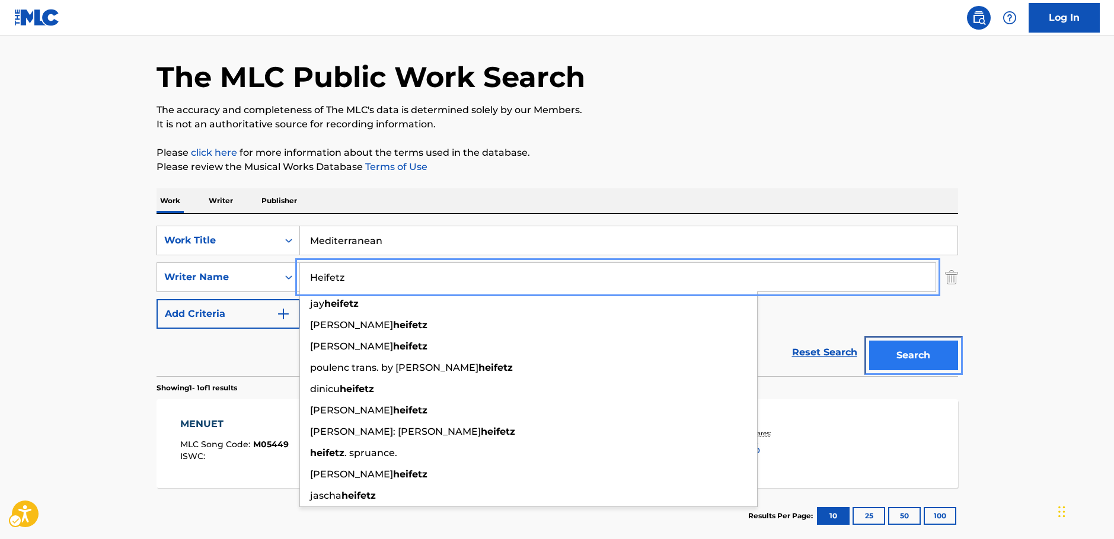
click at [915, 363] on button "Search" at bounding box center [913, 356] width 89 height 30
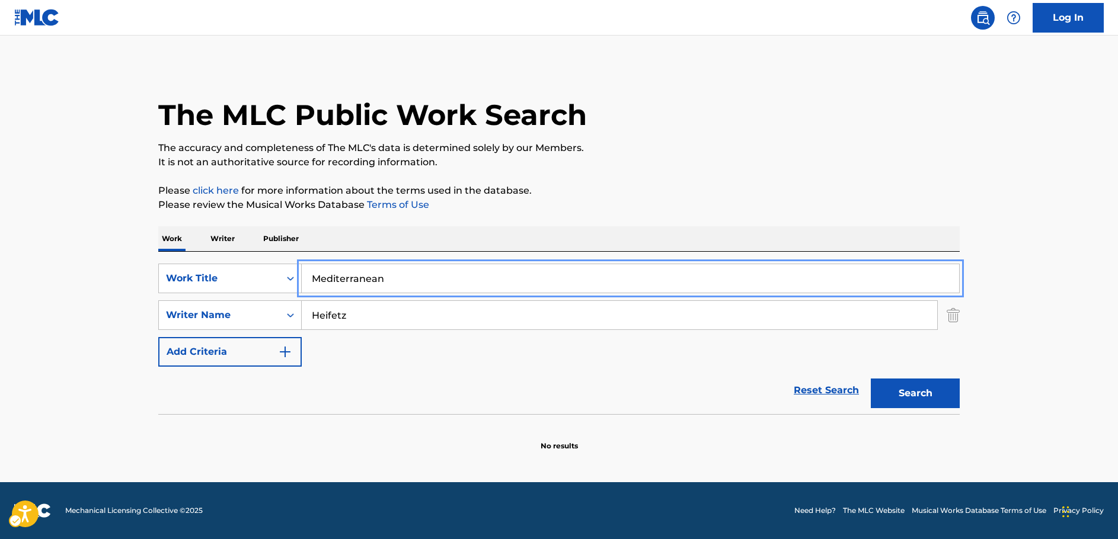
drag, startPoint x: 318, startPoint y: 270, endPoint x: 203, endPoint y: 220, distance: 124.8
click at [200, 261] on div "SearchWithCriteriad18084ee-1efc-4087-b377-1c180e535e9b Work Title Mediterranean…" at bounding box center [558, 333] width 801 height 162
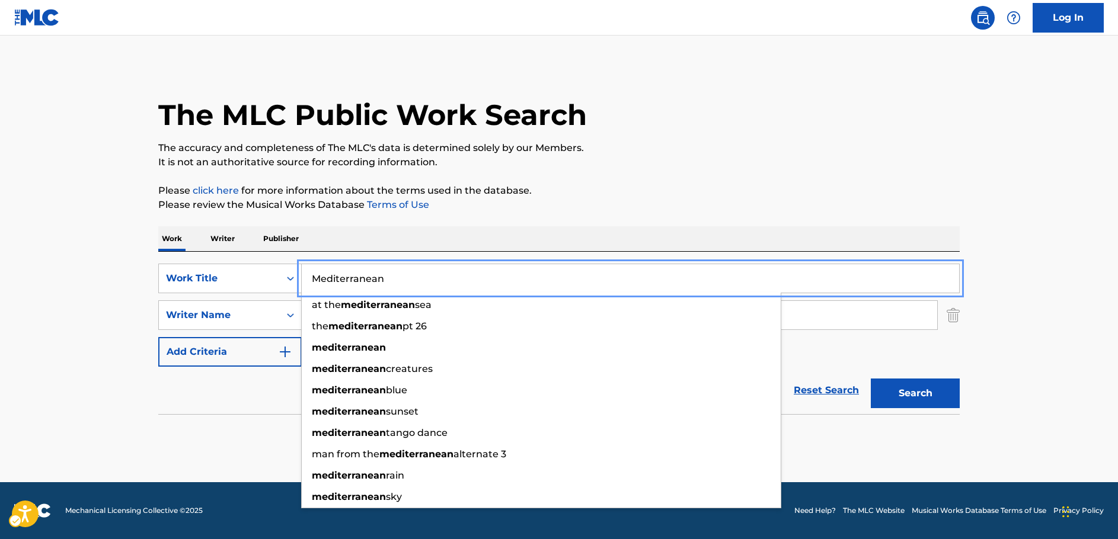
paste input "Four Scottish Dances"
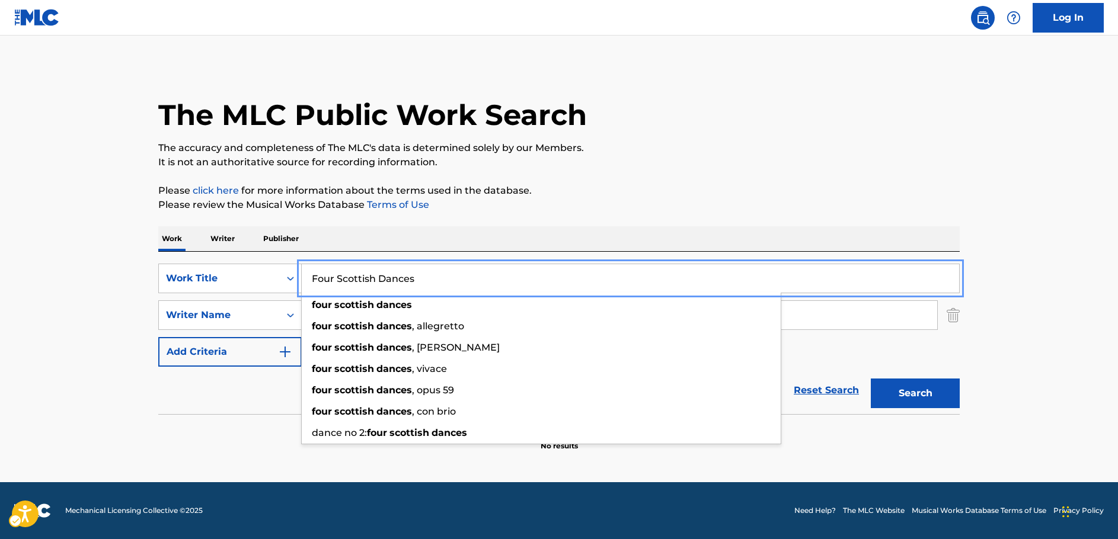
type input "Four Scottish Dances"
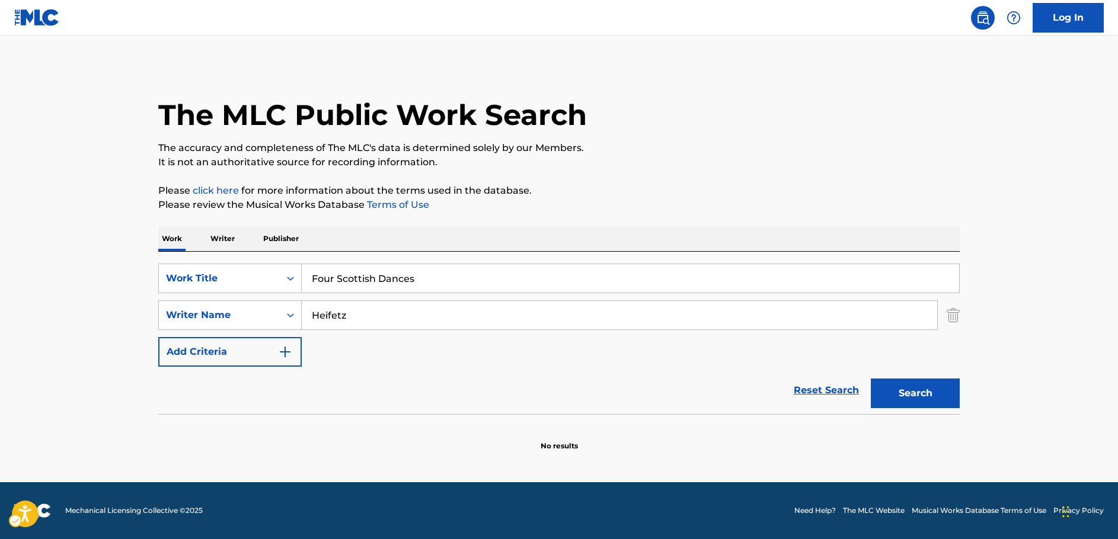
drag, startPoint x: 60, startPoint y: 295, endPoint x: 72, endPoint y: 299, distance: 12.9
click at [65, 297] on main "The MLC Public Work Search The accuracy and completeness of The MLC's data is d…" at bounding box center [559, 259] width 1118 height 447
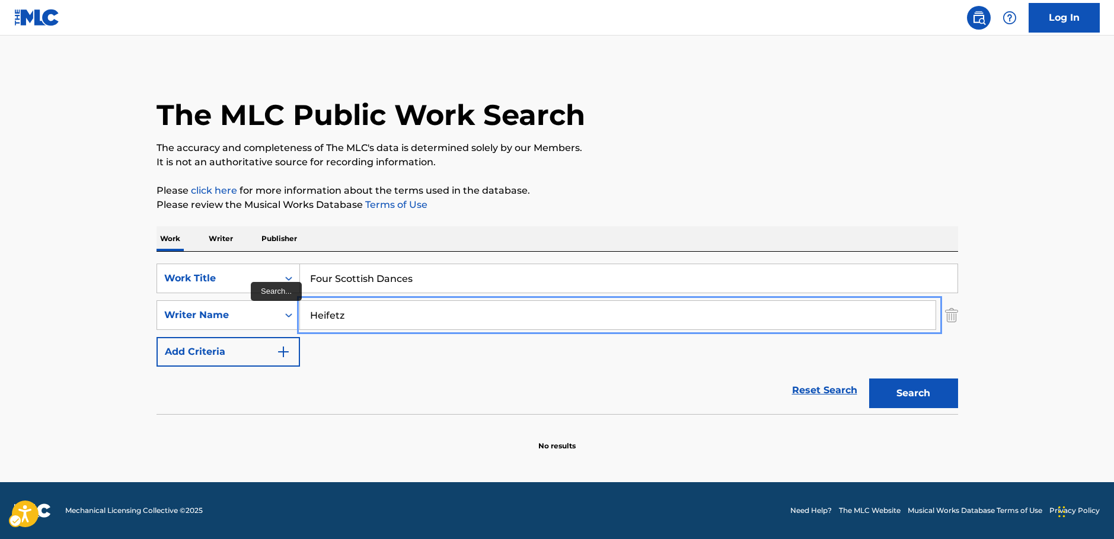
drag, startPoint x: 428, startPoint y: 322, endPoint x: 88, endPoint y: 308, distance: 340.5
click at [88, 309] on main "The MLC Public Work Search The accuracy and completeness of The MLC's data is d…" at bounding box center [557, 259] width 1114 height 447
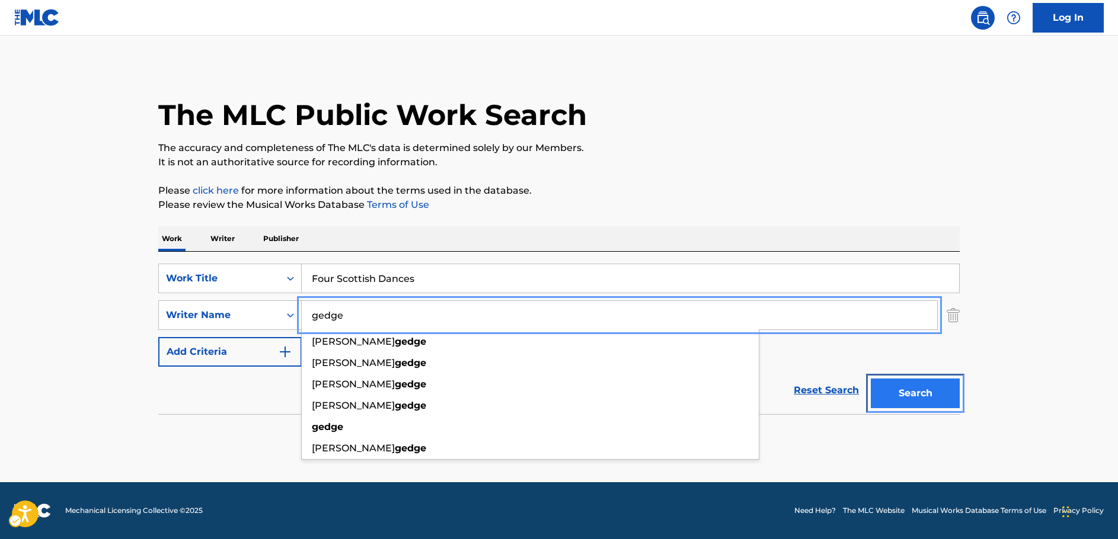
click at [913, 386] on button "Search" at bounding box center [915, 394] width 89 height 30
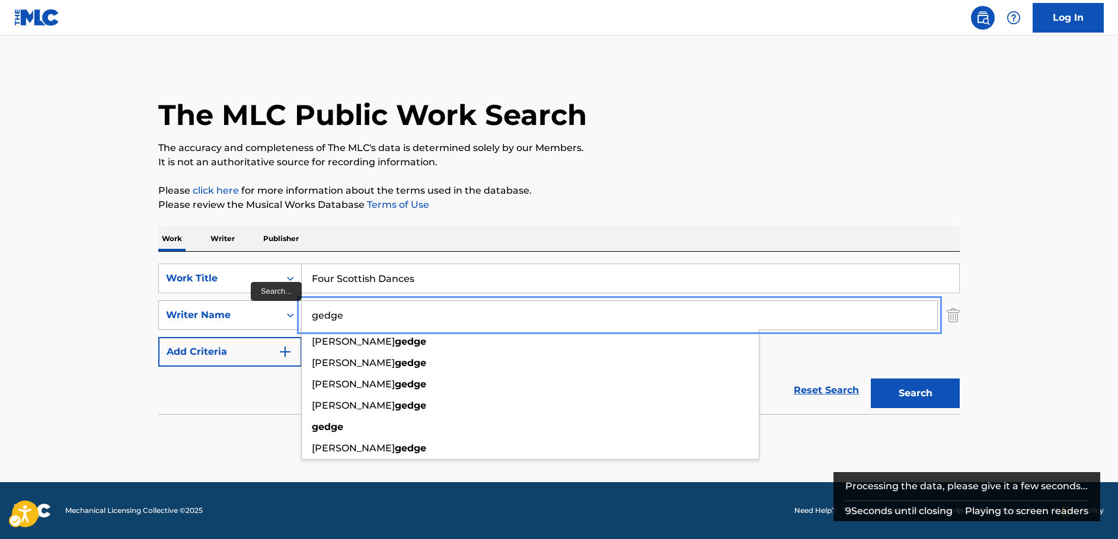
drag, startPoint x: 360, startPoint y: 315, endPoint x: 244, endPoint y: 317, distance: 115.6
click at [245, 317] on div "SearchWithCriteriaaa66c010-8b51-4371-a54d-2b44ab22b64b Writer Name [PERSON_NAME…" at bounding box center [558, 315] width 801 height 30
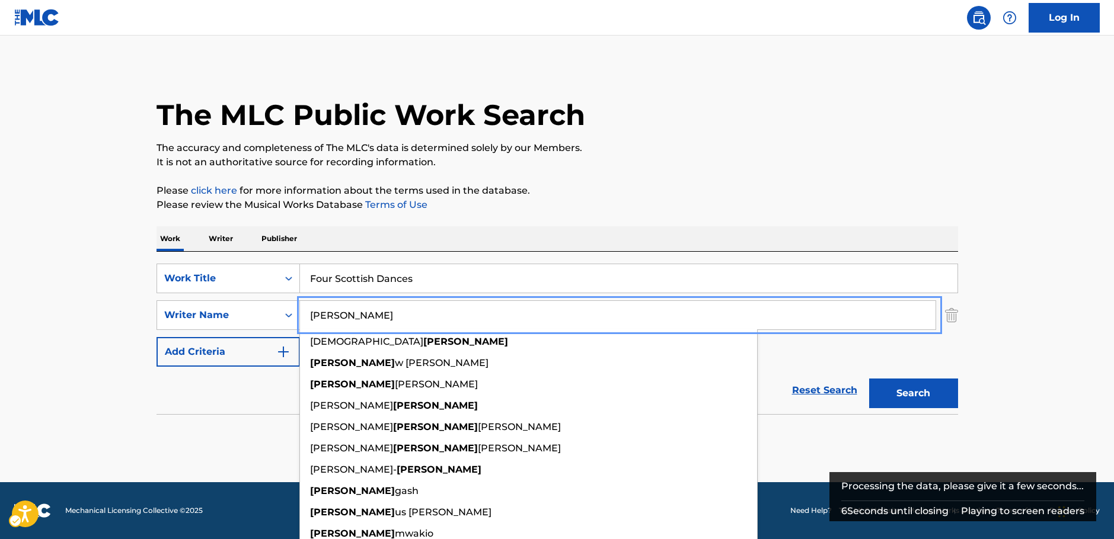
type input "[PERSON_NAME]"
click at [913, 402] on button "Search" at bounding box center [915, 394] width 89 height 30
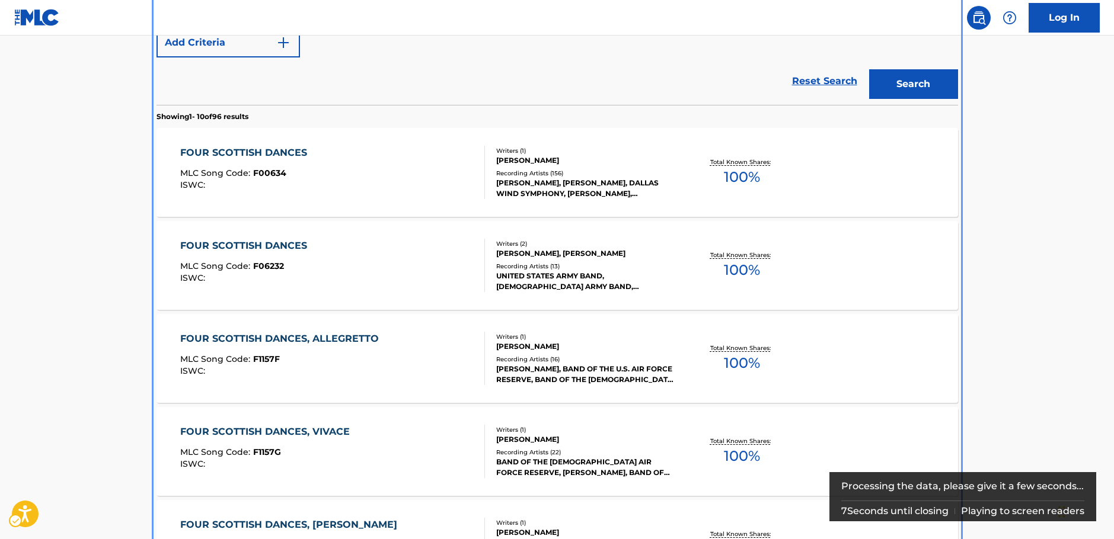
scroll to position [250, 0]
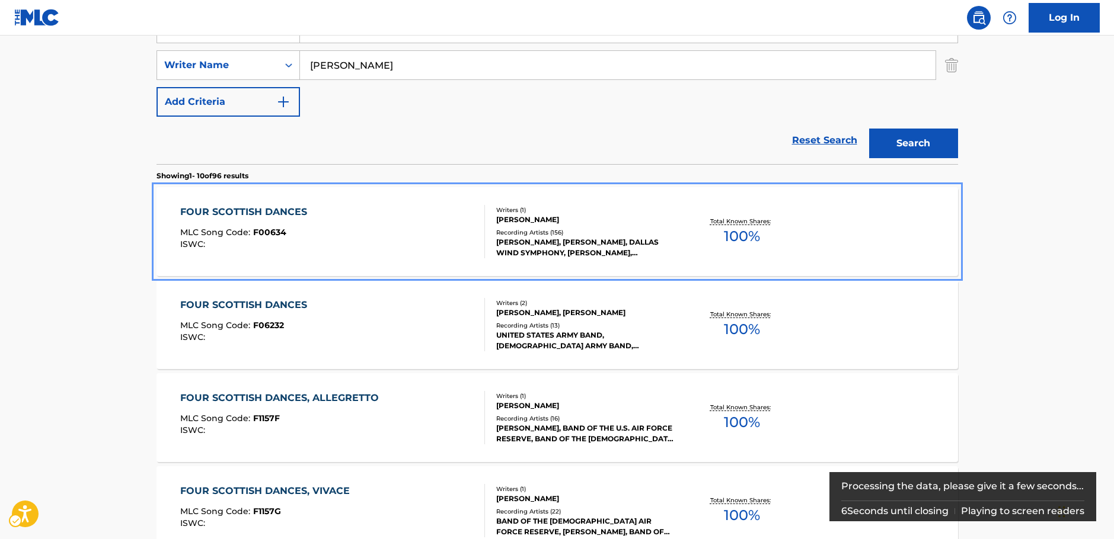
click at [337, 226] on div "FOUR SCOTTISH DANCES MLC Song Code : F00634 ISWC :" at bounding box center [332, 231] width 305 height 53
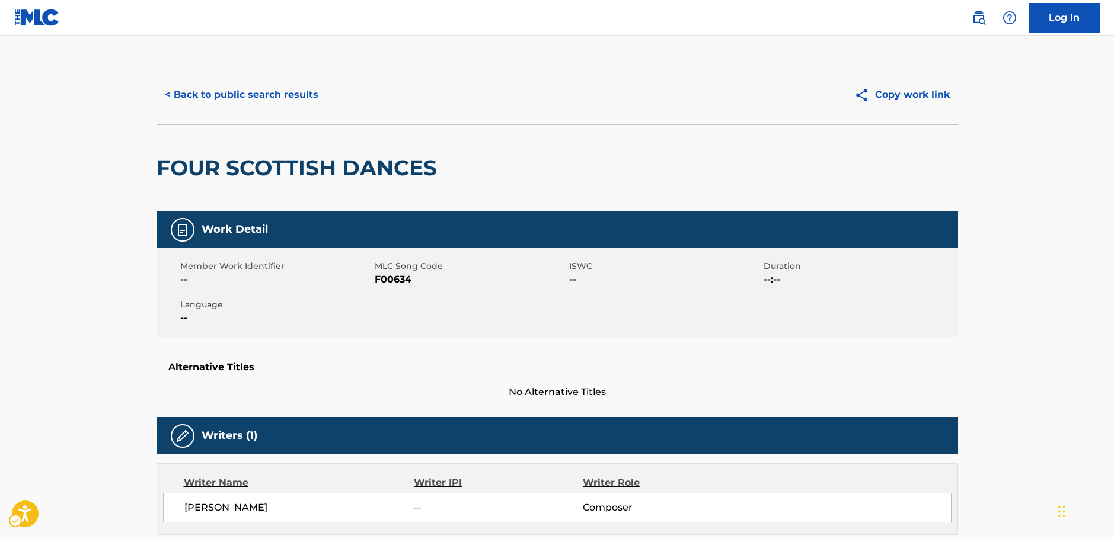
click at [382, 279] on span "MLC Song Code - F00634" at bounding box center [470, 280] width 191 height 14
copy span "F00634"
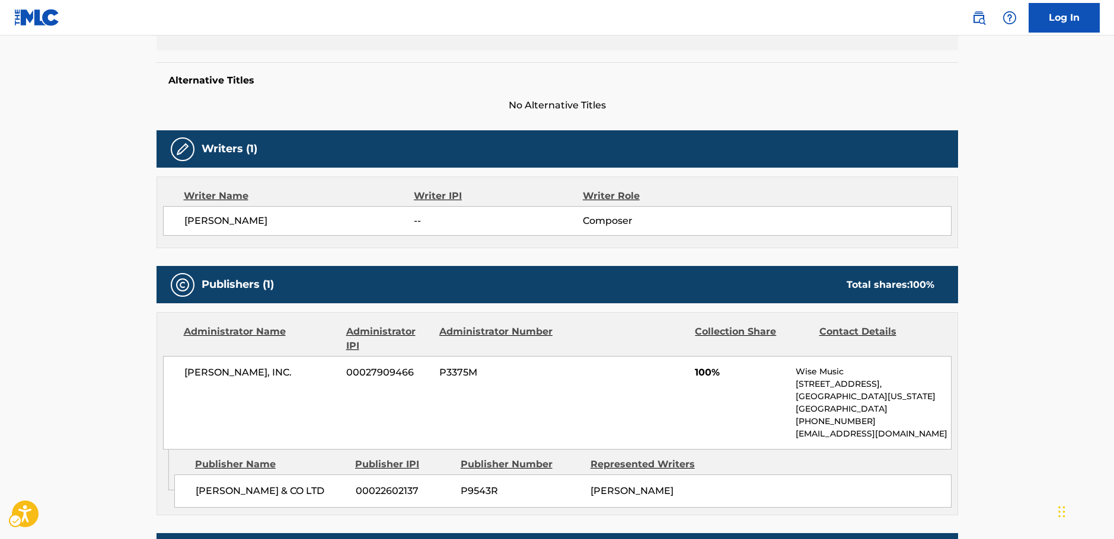
scroll to position [356, 0]
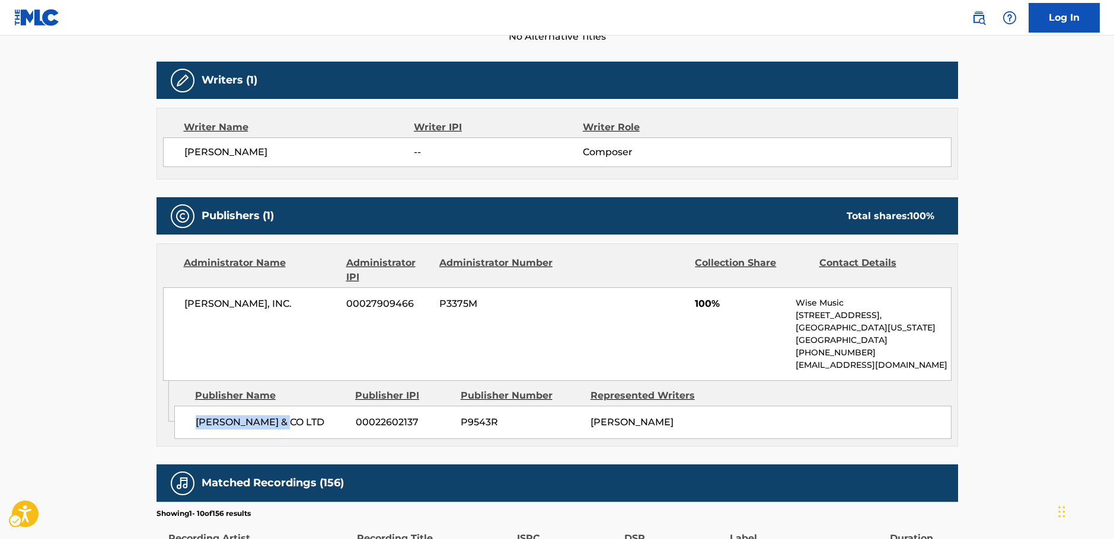
drag, startPoint x: 307, startPoint y: 429, endPoint x: 24, endPoint y: 401, distance: 284.1
click at [177, 427] on div "[PERSON_NAME] & CO LTD 00022602137 P9543R [PERSON_NAME]" at bounding box center [562, 422] width 777 height 33
copy span "[PERSON_NAME] & CO LTD"
drag, startPoint x: 283, startPoint y: 305, endPoint x: 170, endPoint y: 305, distance: 112.6
click at [172, 305] on div "[PERSON_NAME], INC. 00027909466 P3375M 100% Wise Music [STREET_ADDRESS][US_STAT…" at bounding box center [557, 334] width 788 height 94
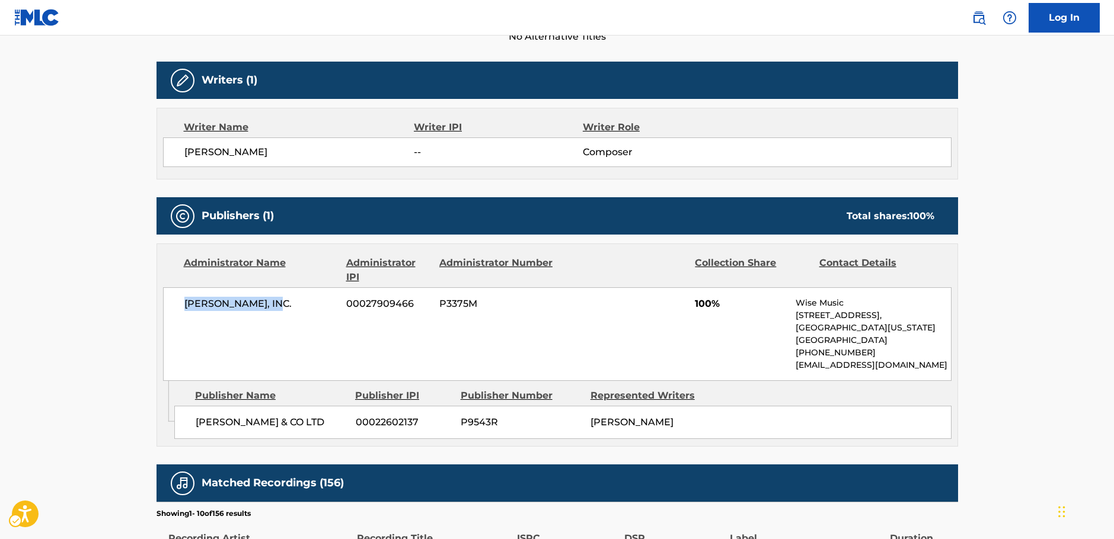
copy span "[PERSON_NAME], INC."
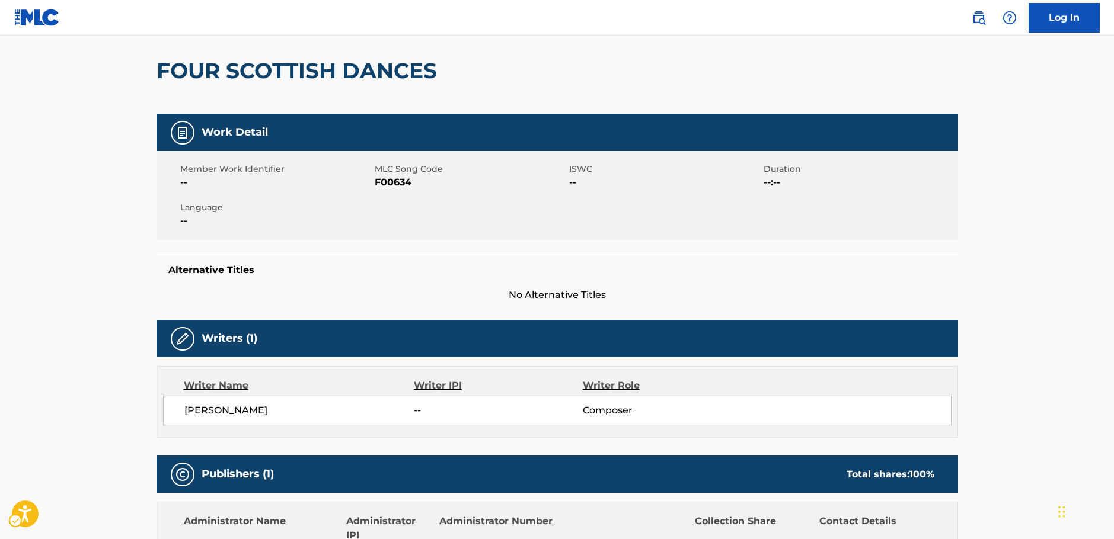
scroll to position [0, 0]
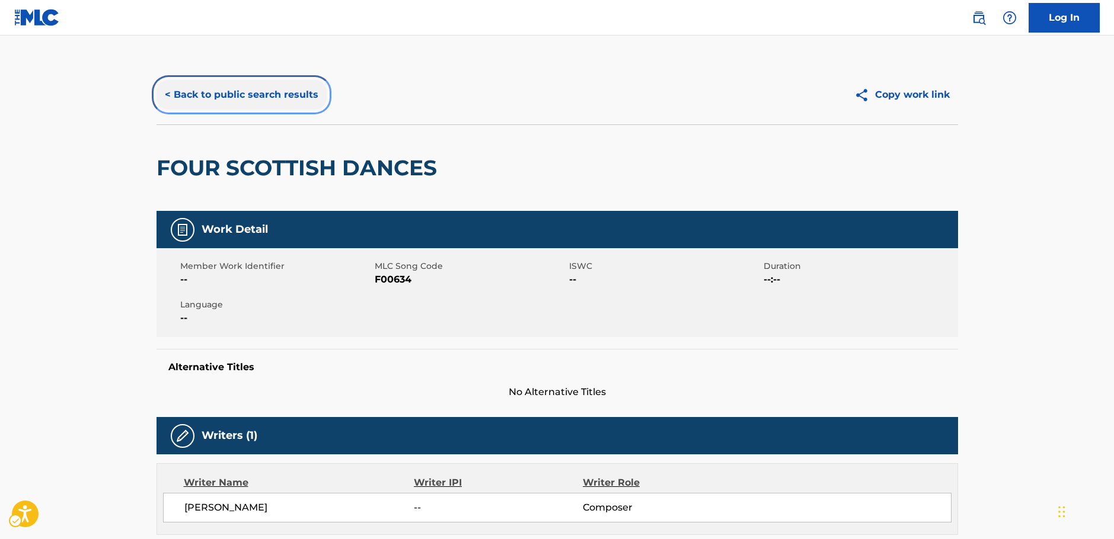
click at [262, 95] on button "< Back to public search results" at bounding box center [241, 95] width 170 height 30
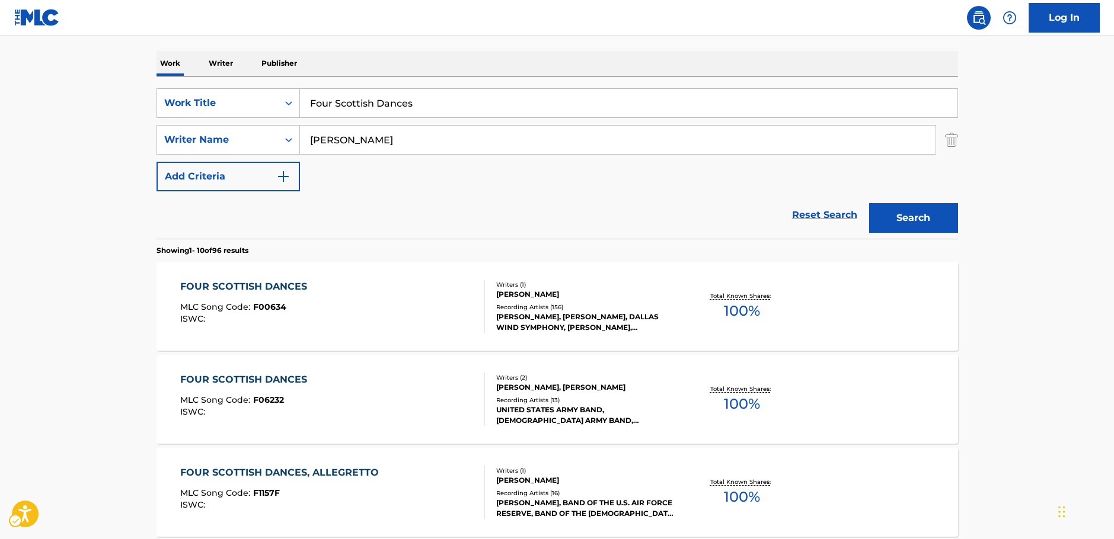
scroll to position [132, 0]
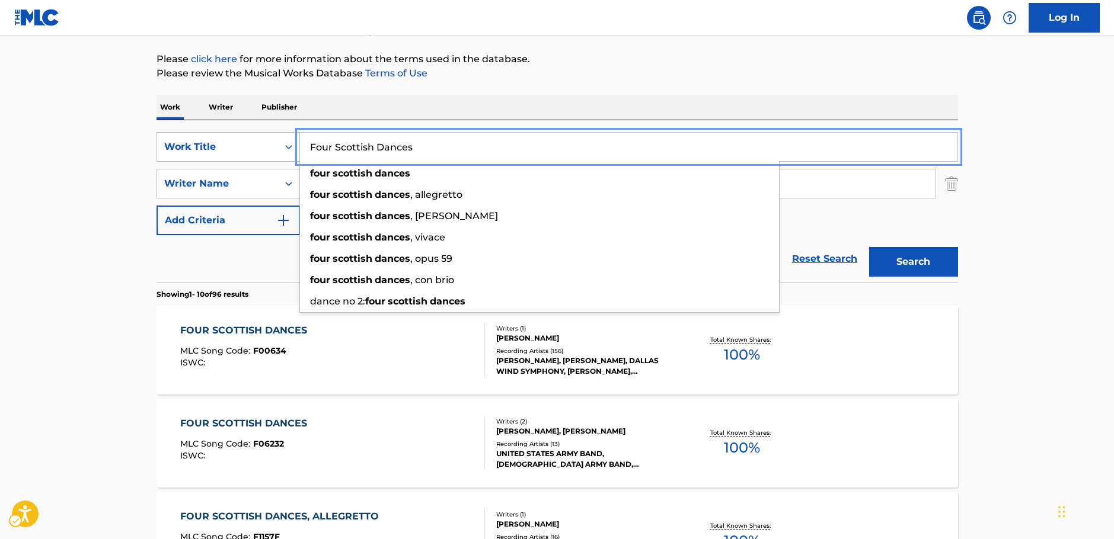
drag, startPoint x: 439, startPoint y: 148, endPoint x: 264, endPoint y: 144, distance: 174.3
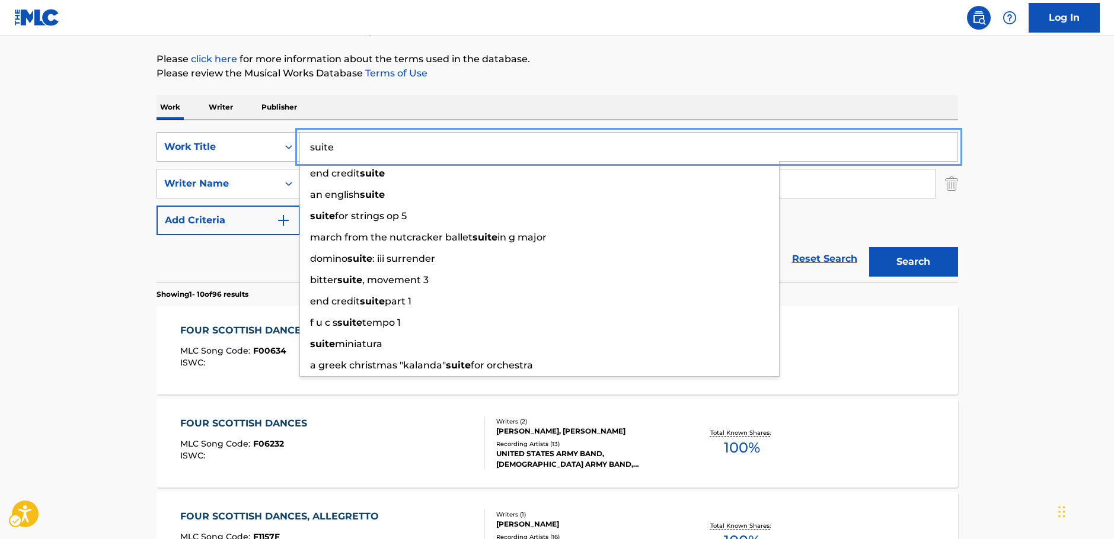
type input "suite"
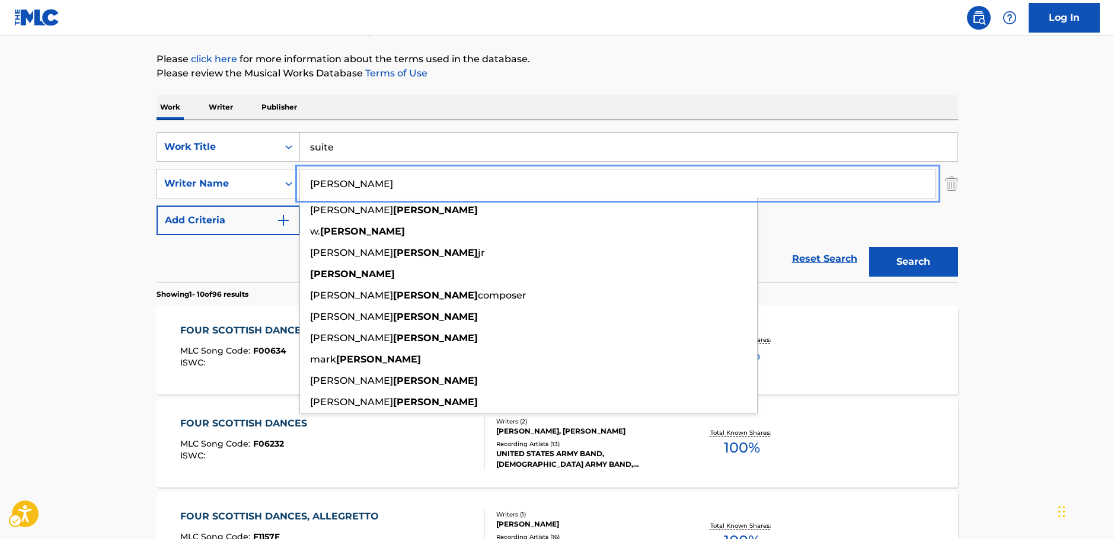
type input "[PERSON_NAME]"
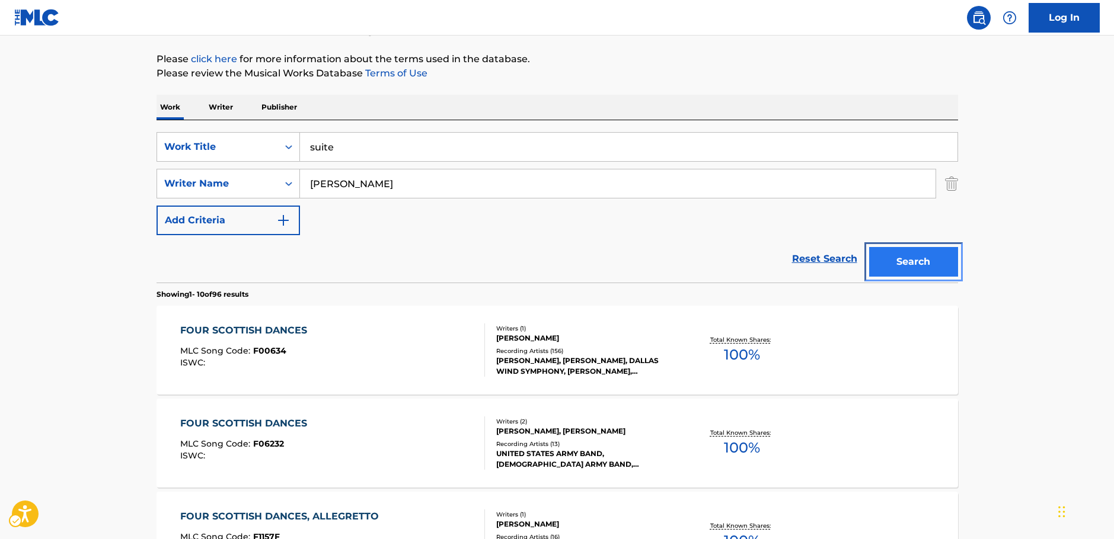
click at [891, 257] on button "Search" at bounding box center [913, 262] width 89 height 30
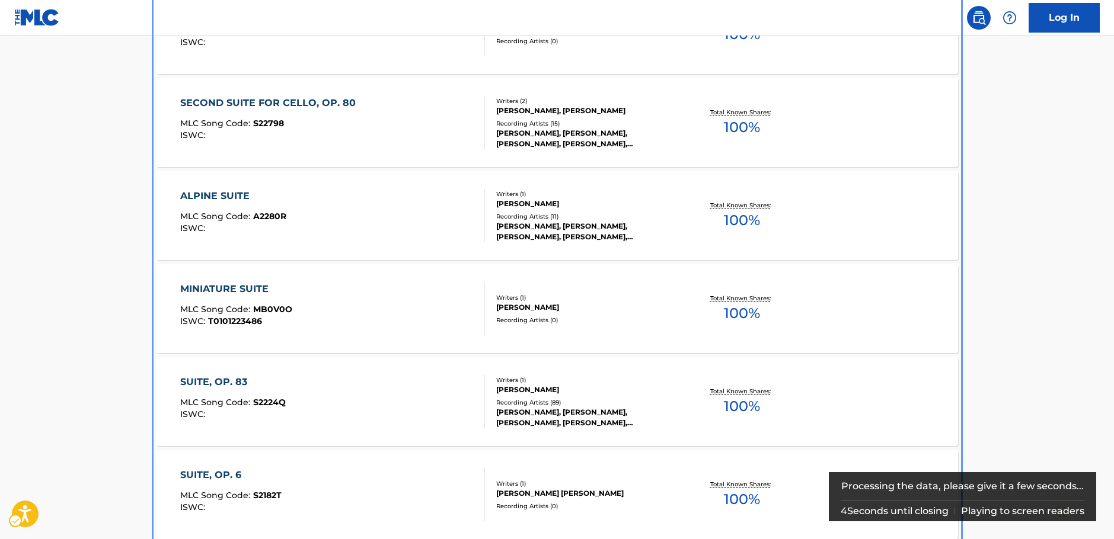
scroll to position [651, 0]
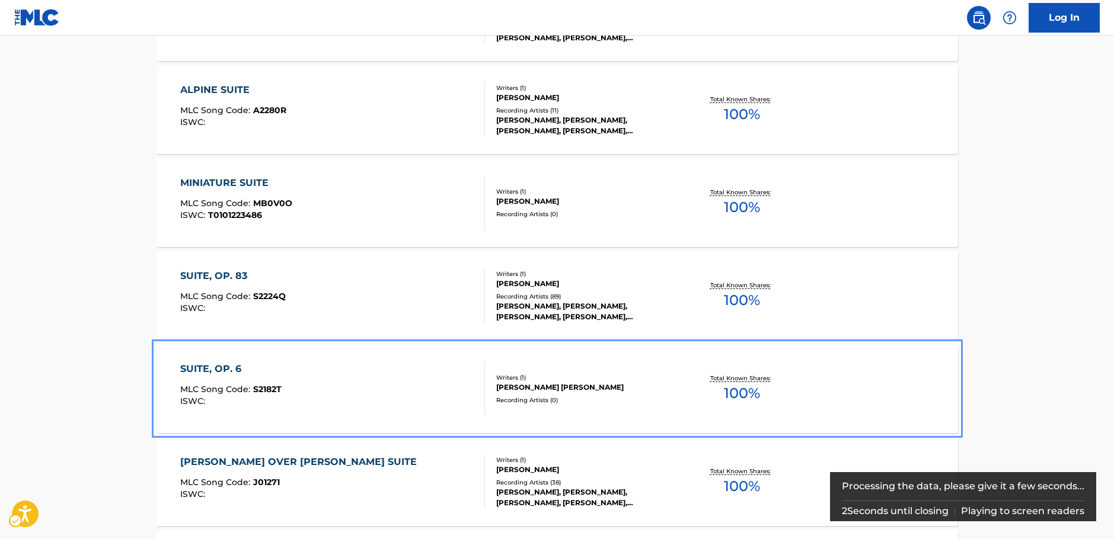
click at [347, 388] on div "SUITE, OP. 6 MLC Song Code : S2182T ISWC :" at bounding box center [332, 388] width 305 height 53
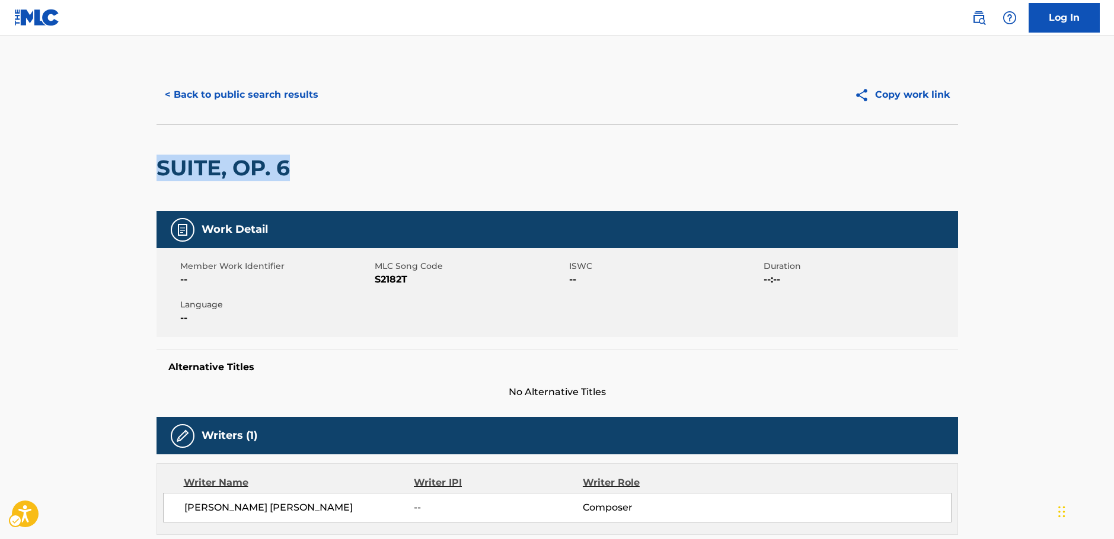
drag, startPoint x: 210, startPoint y: 167, endPoint x: 143, endPoint y: 165, distance: 67.0
click at [143, 165] on div "< Back to public search results Copy work link SUITE, OP. 6 Work Detail Member …" at bounding box center [557, 446] width 830 height 763
copy h2 "SUITE, OP. 6"
click at [388, 282] on span "MLC Song Code - S2182T" at bounding box center [470, 280] width 191 height 14
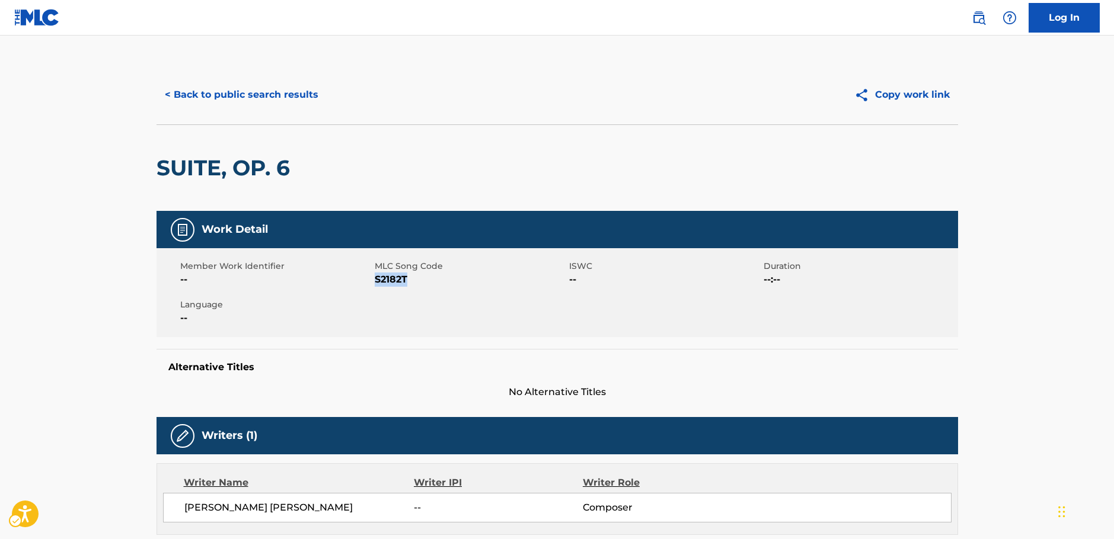
copy span "S2182T"
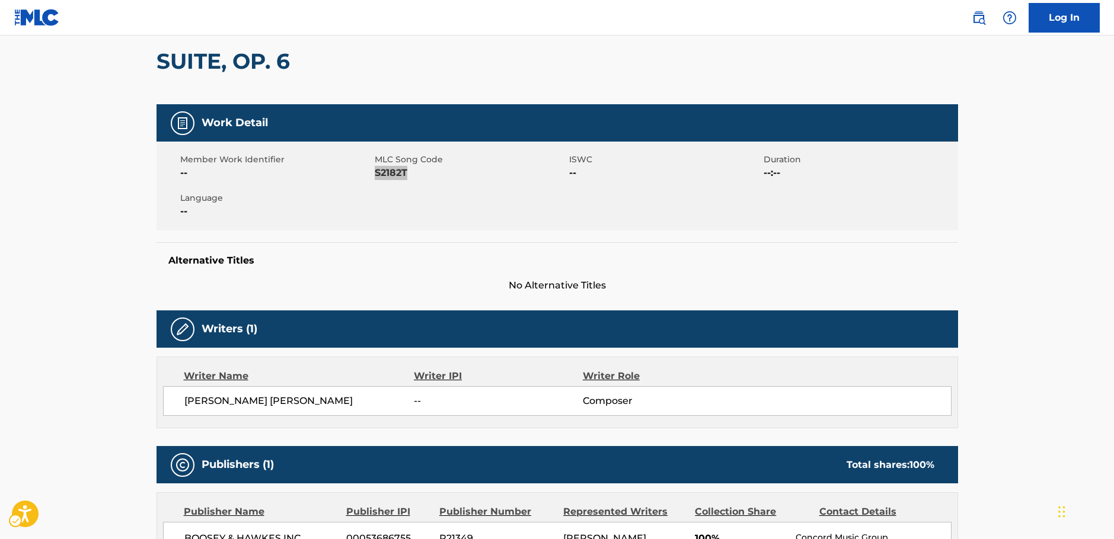
scroll to position [237, 0]
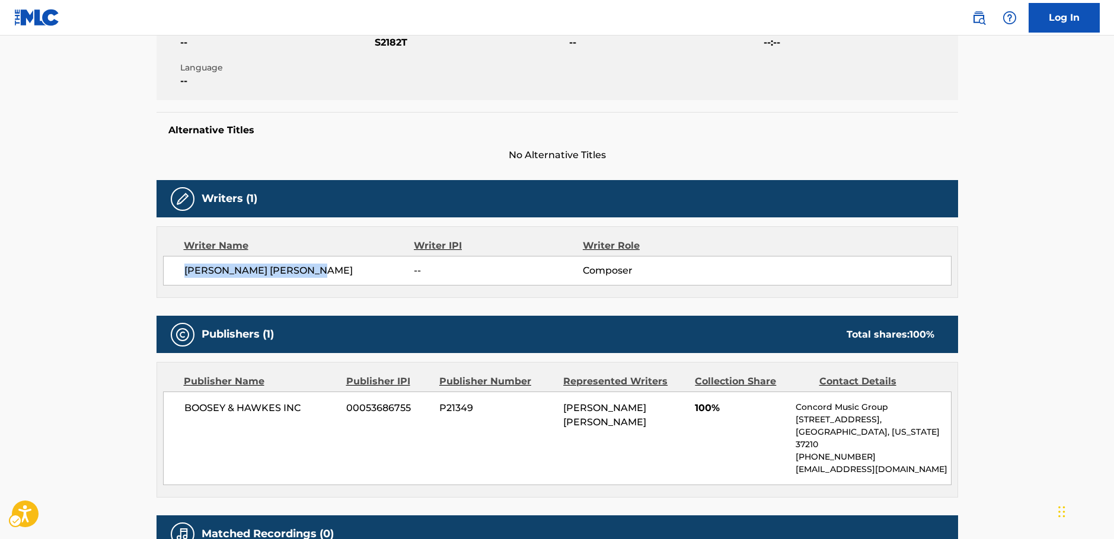
drag, startPoint x: 338, startPoint y: 271, endPoint x: 161, endPoint y: 279, distance: 177.4
click at [161, 279] on div "Writer Name Writer IPI Writer Role [PERSON_NAME] [PERSON_NAME] -- Composer" at bounding box center [556, 262] width 801 height 72
copy span "[PERSON_NAME] [PERSON_NAME]"
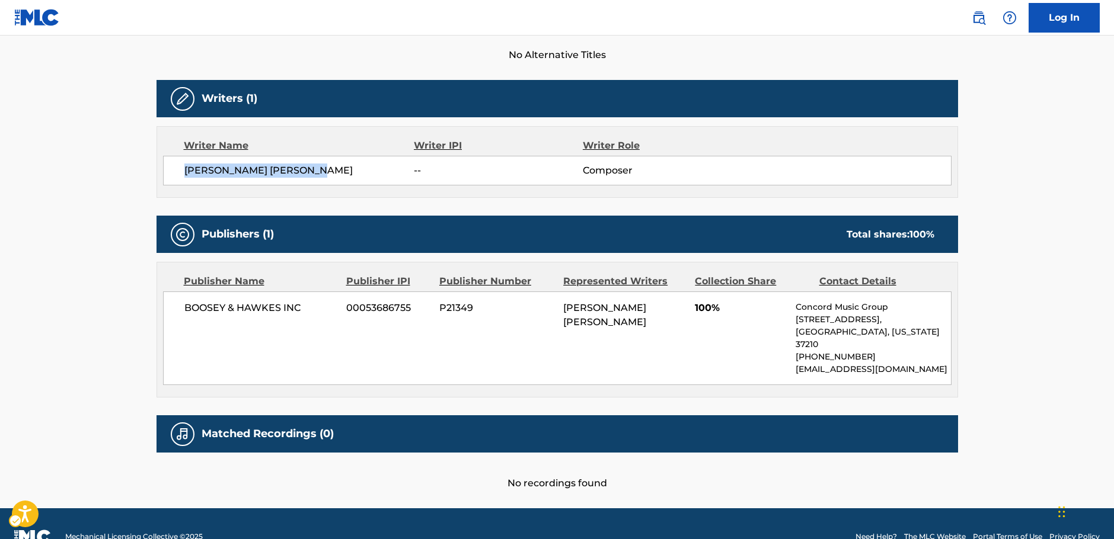
scroll to position [351, 0]
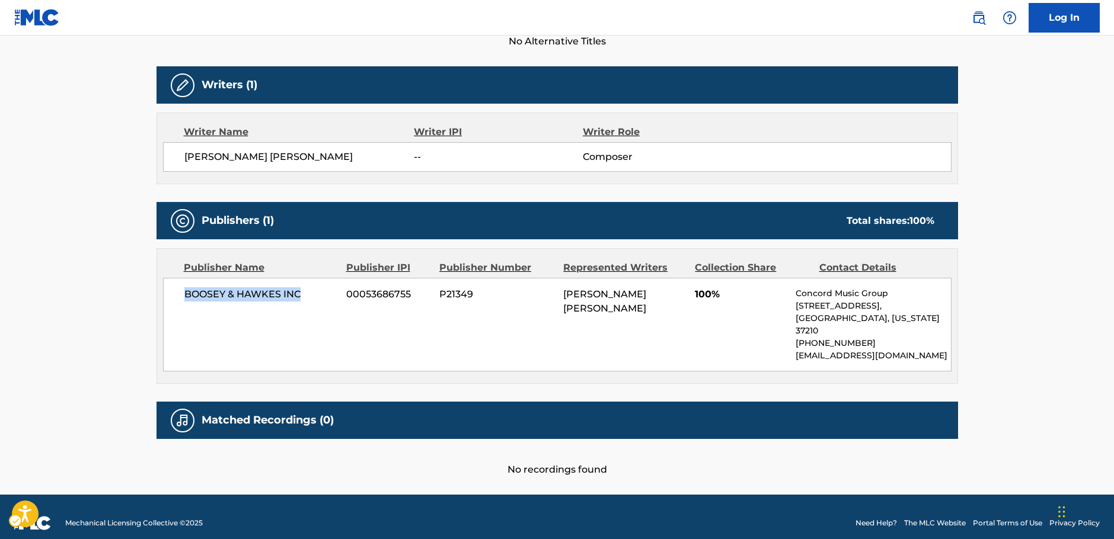
drag, startPoint x: 255, startPoint y: 295, endPoint x: 183, endPoint y: 300, distance: 72.5
click at [183, 300] on div "BOOSEY & HAWKES INC 00053686755 P21349 [PERSON_NAME] [PERSON_NAME] 100% Concord…" at bounding box center [557, 325] width 788 height 94
copy span "BOOSEY & HAWKES INC"
